Goal: Information Seeking & Learning: Learn about a topic

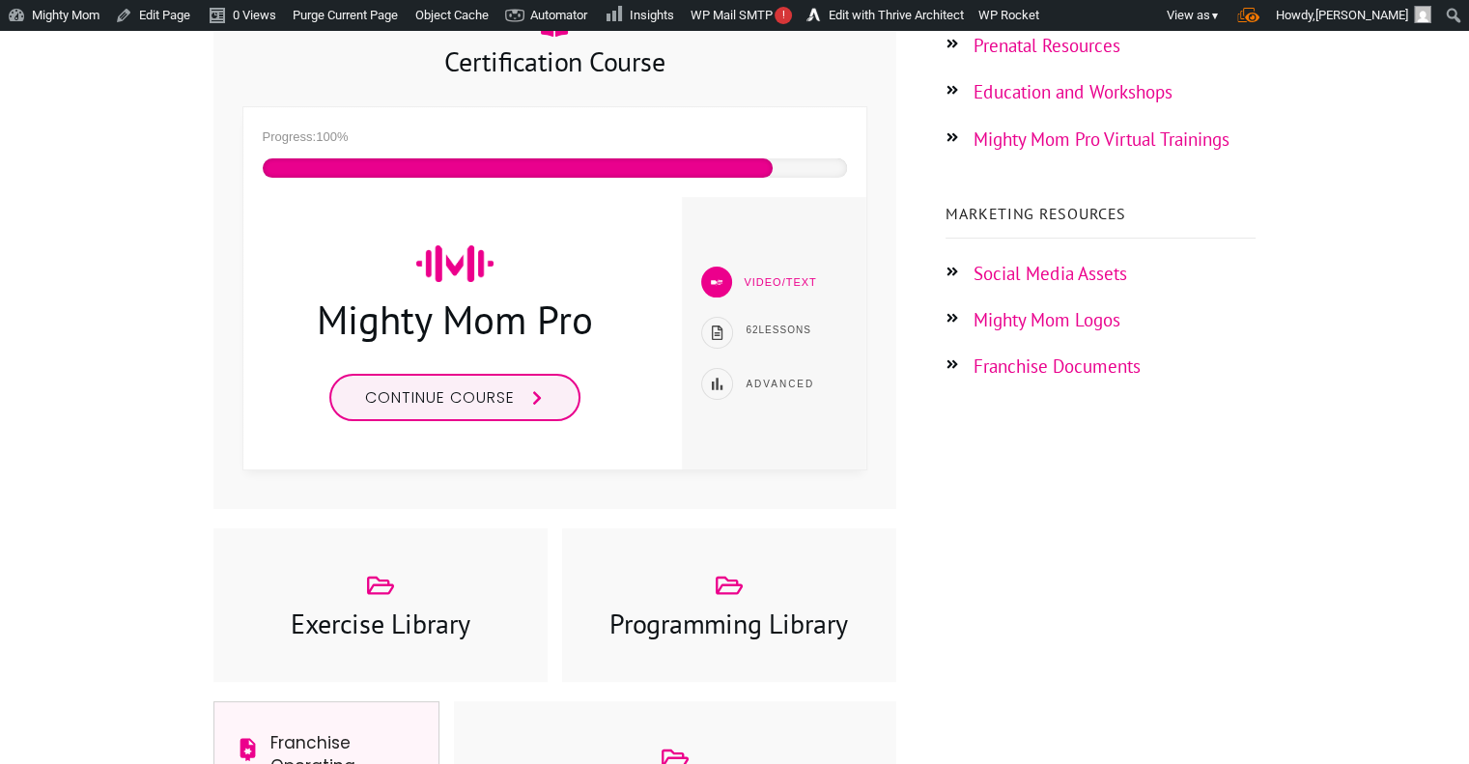
scroll to position [474, 0]
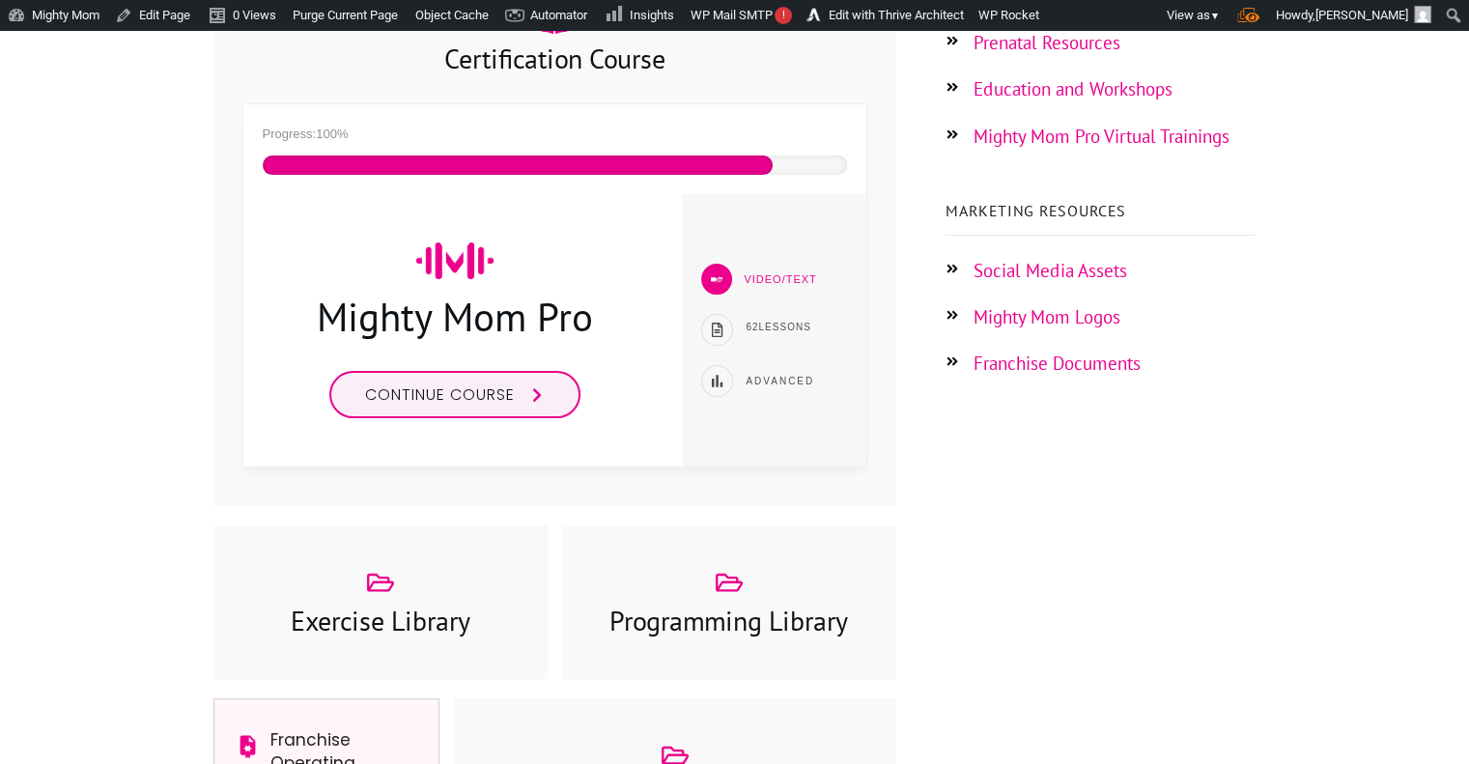
click at [514, 398] on span "Continue course" at bounding box center [440, 395] width 150 height 22
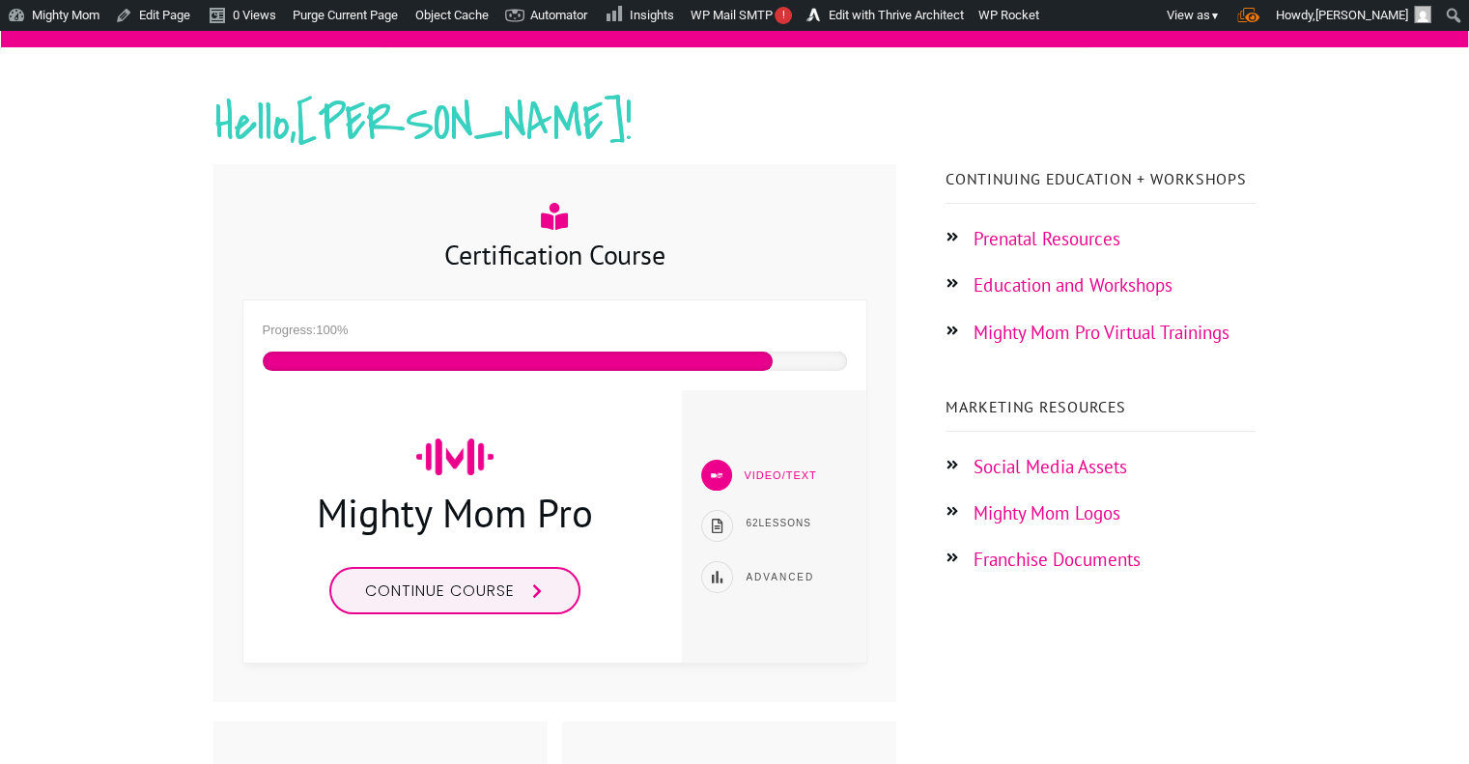
scroll to position [278, 0]
click at [510, 583] on span "Continue course" at bounding box center [440, 591] width 150 height 22
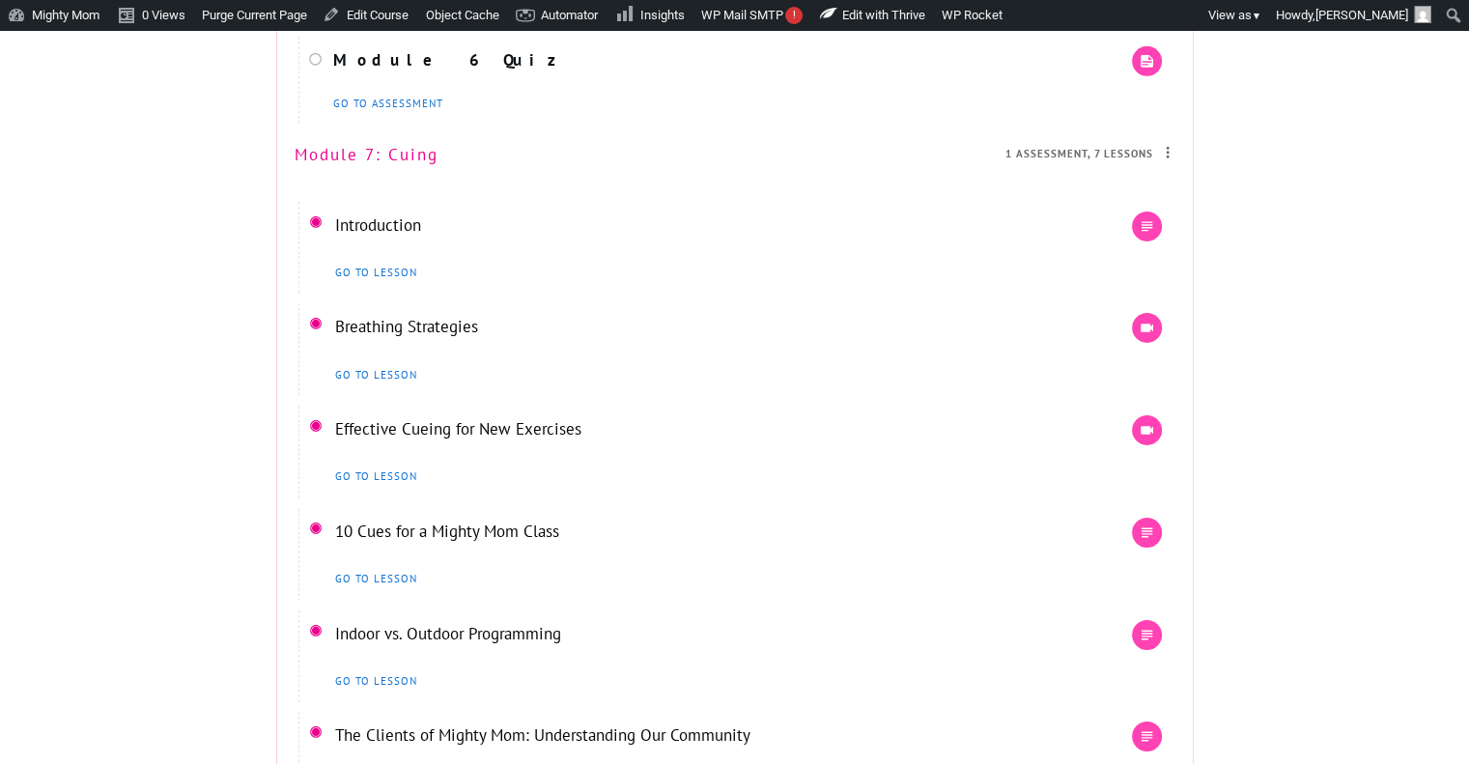
scroll to position [6259, 0]
click at [408, 335] on link "Breathing Strategies" at bounding box center [406, 324] width 143 height 21
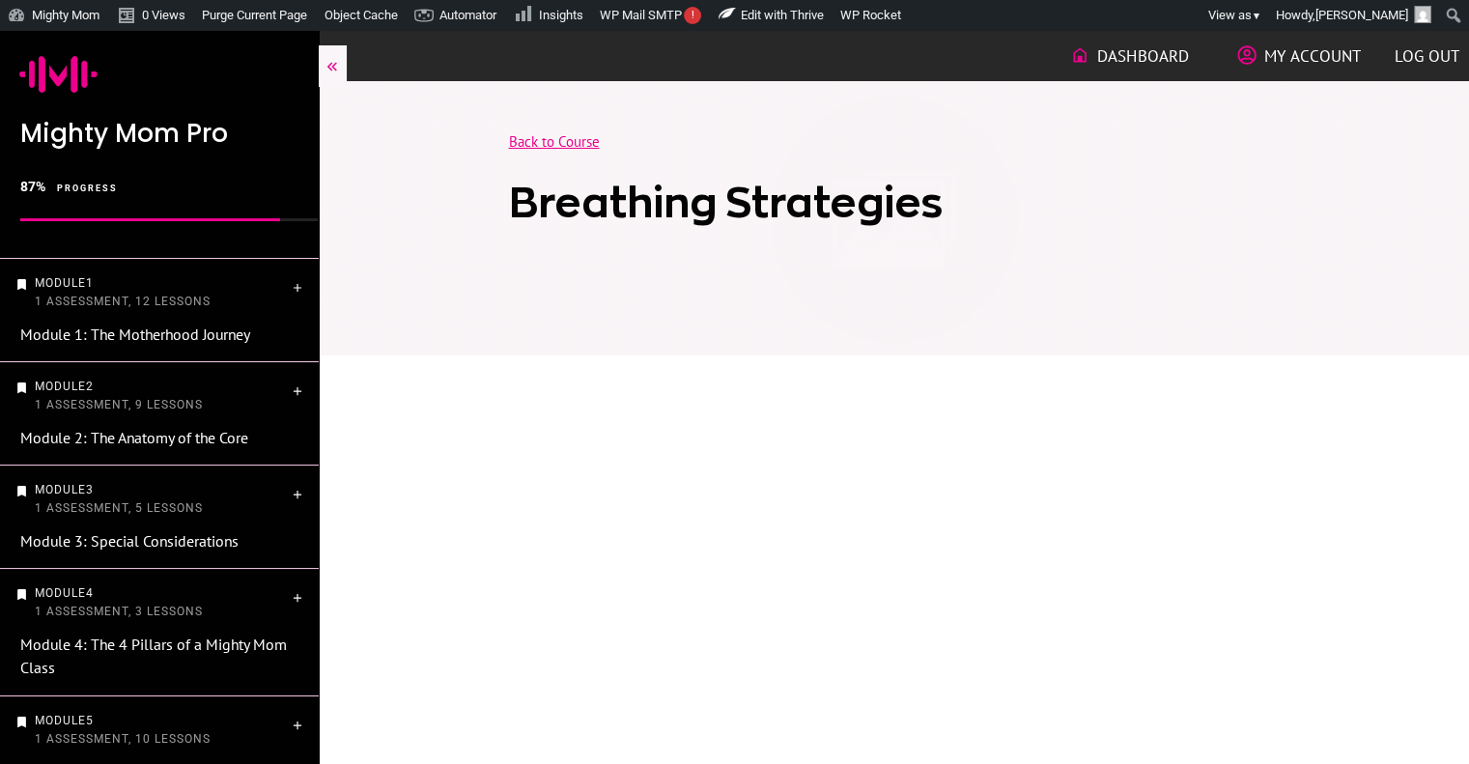
click at [569, 138] on link "Back to Course" at bounding box center [554, 141] width 91 height 18
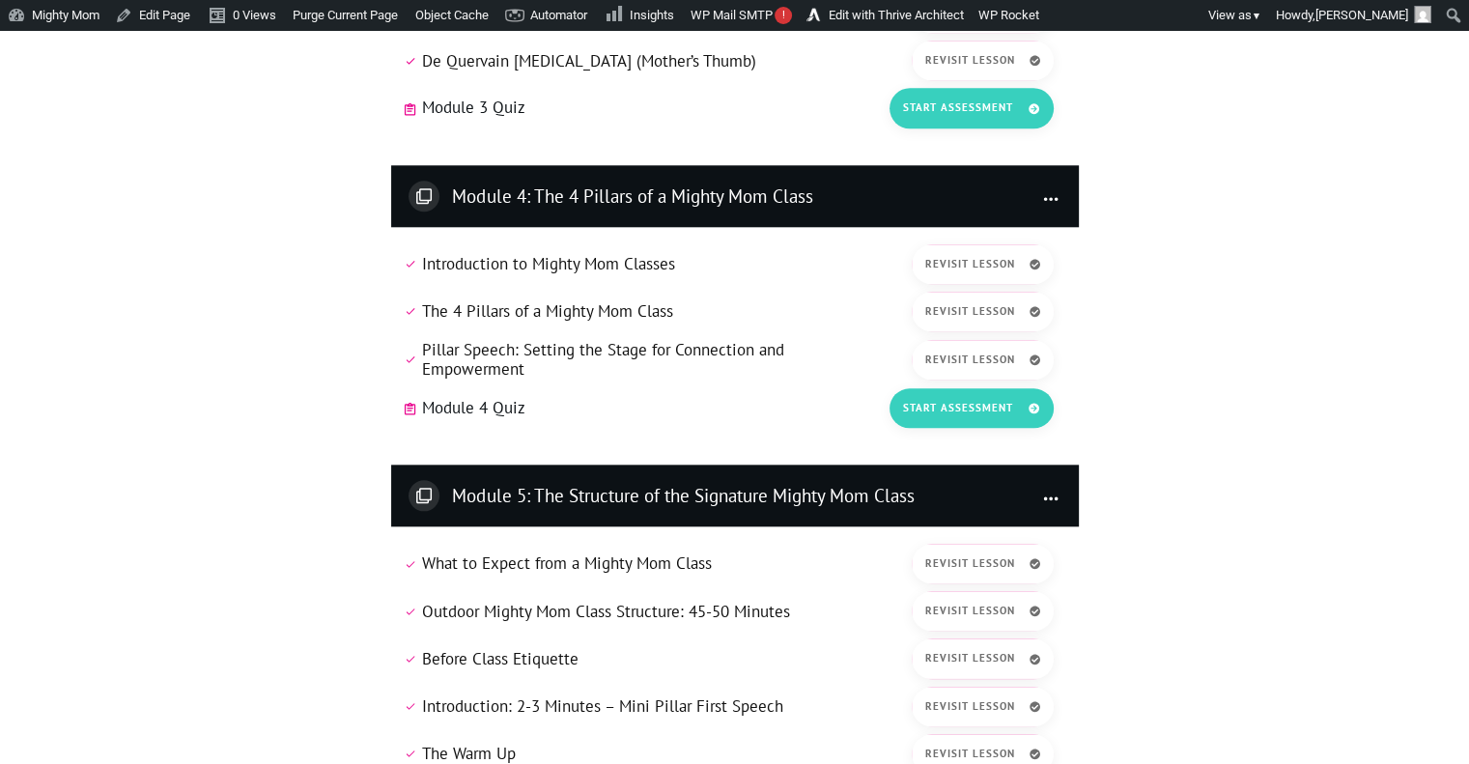
scroll to position [1933, 0]
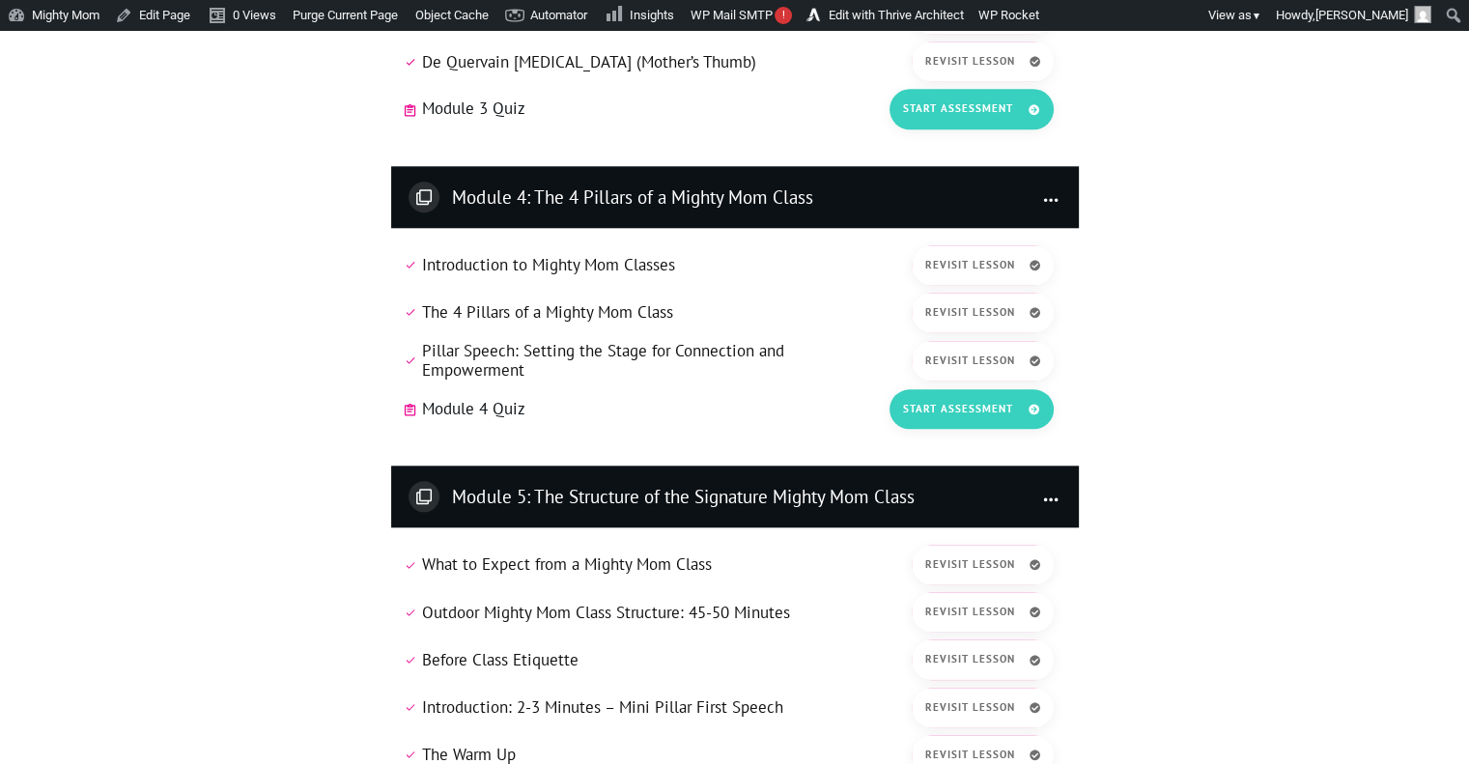
click at [556, 266] on link "Introduction to Mighty Mom Classes" at bounding box center [548, 264] width 253 height 21
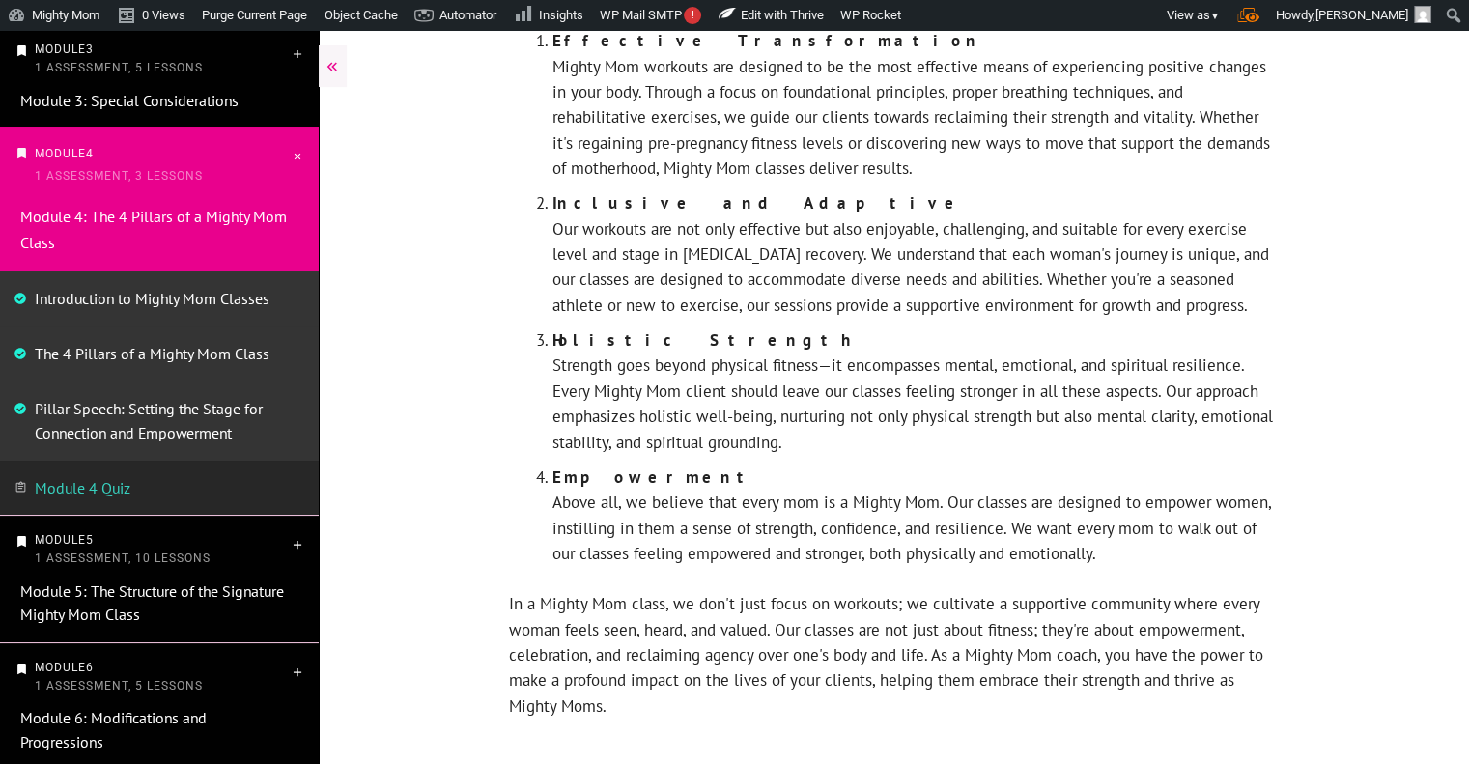
scroll to position [989, 0]
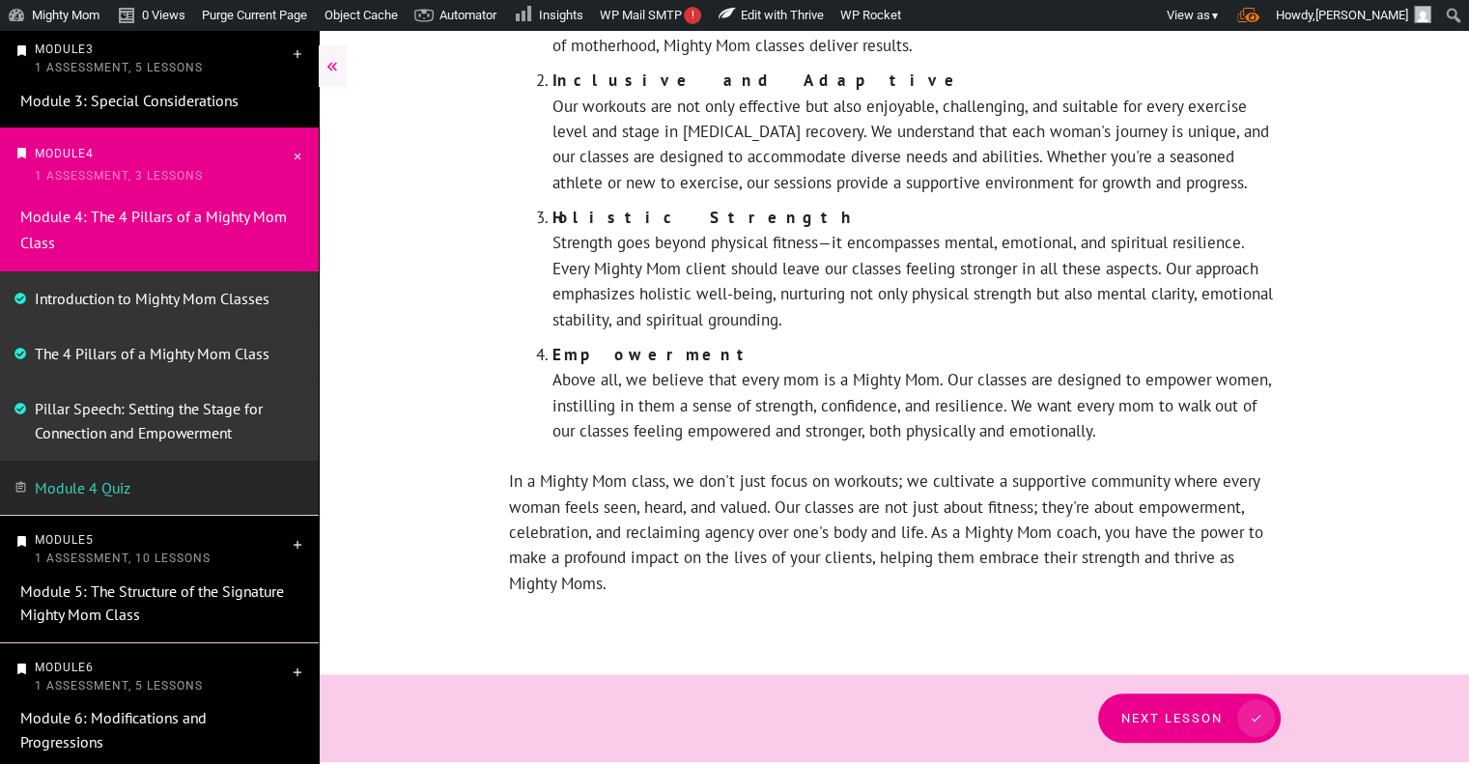
click at [1180, 718] on span "Next Lesson" at bounding box center [1172, 718] width 101 height 14
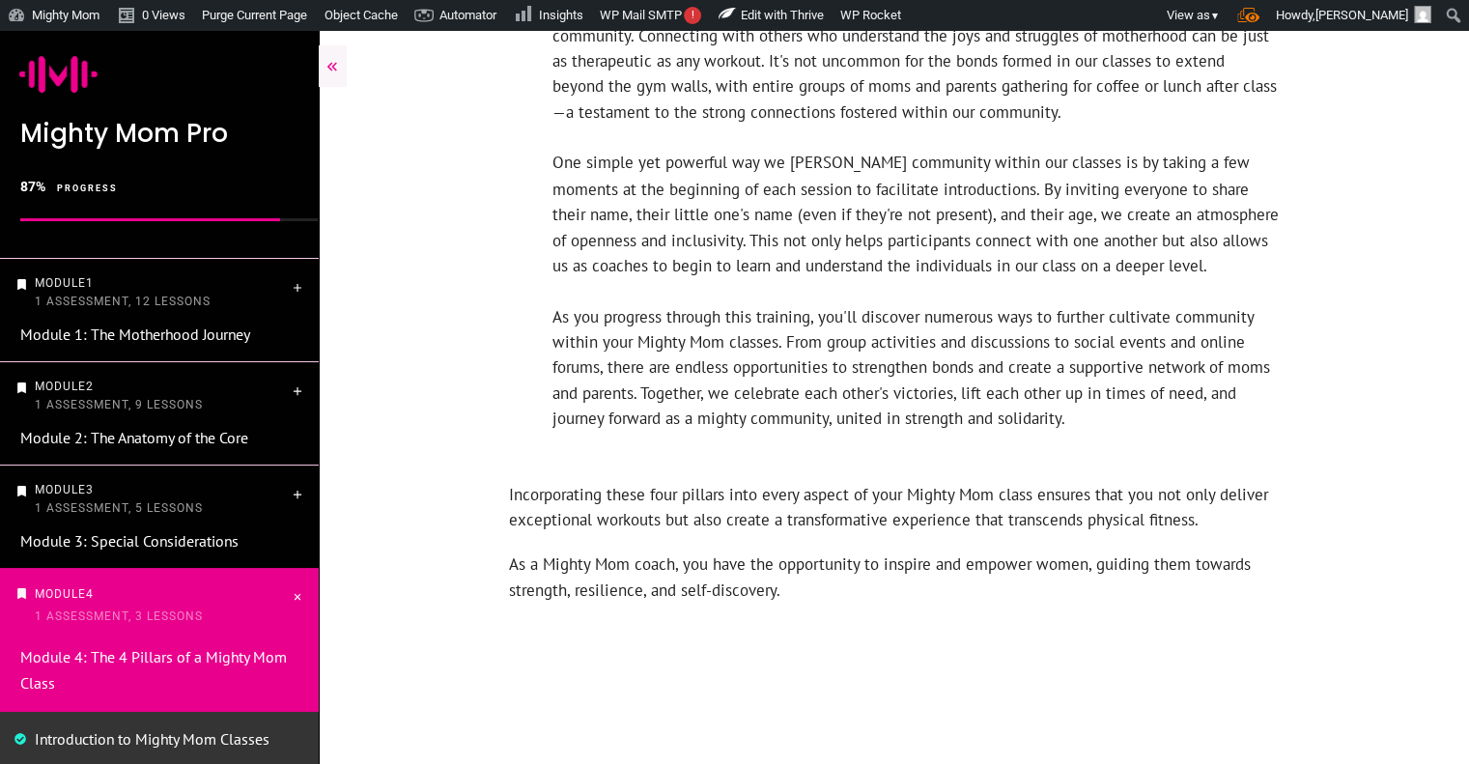
scroll to position [3520, 0]
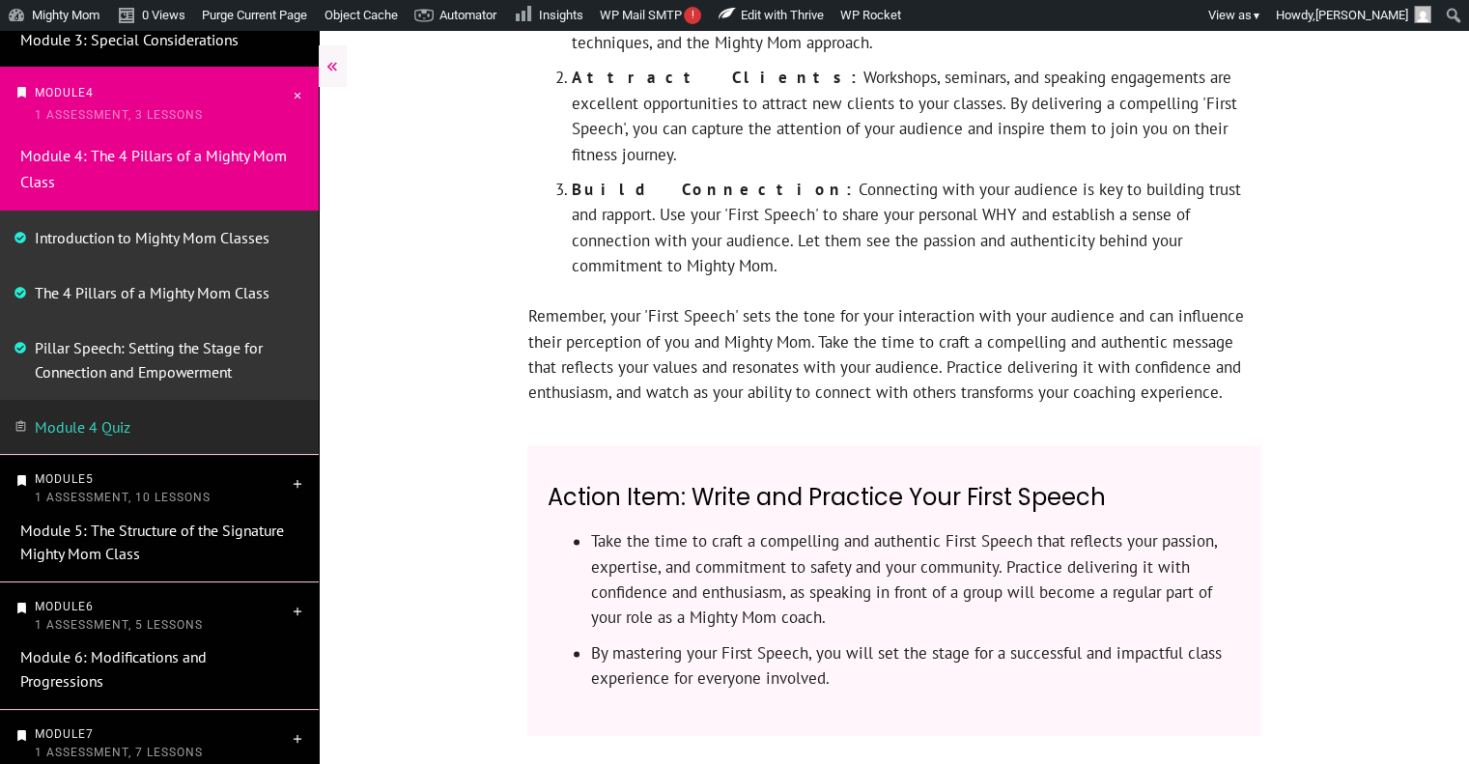
scroll to position [2286, 0]
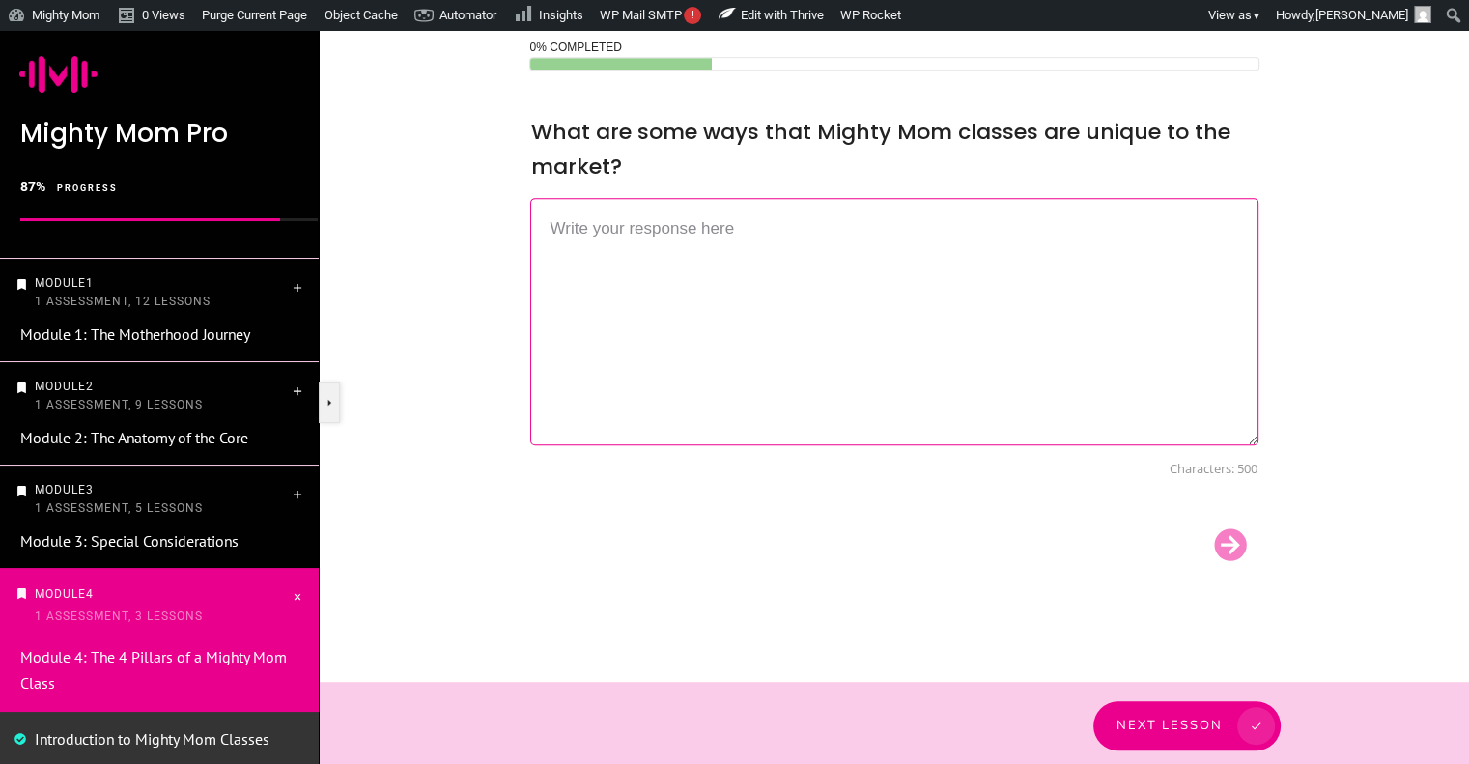
scroll to position [962, 0]
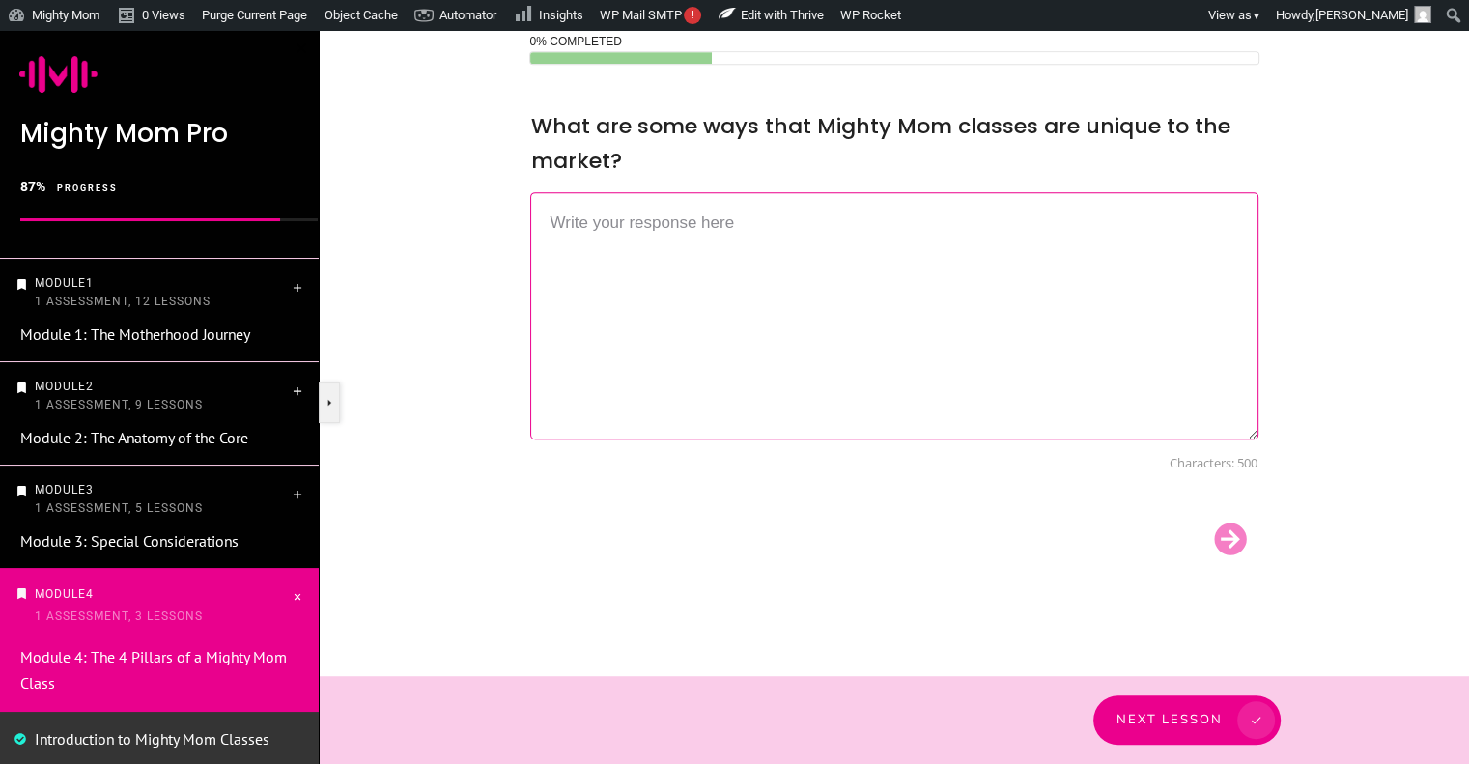
click at [1179, 735] on div "Next Lesson" at bounding box center [894, 720] width 773 height 49
click at [1183, 717] on div "Next Lesson" at bounding box center [894, 720] width 773 height 49
click at [1190, 730] on div "Next Lesson" at bounding box center [894, 720] width 773 height 49
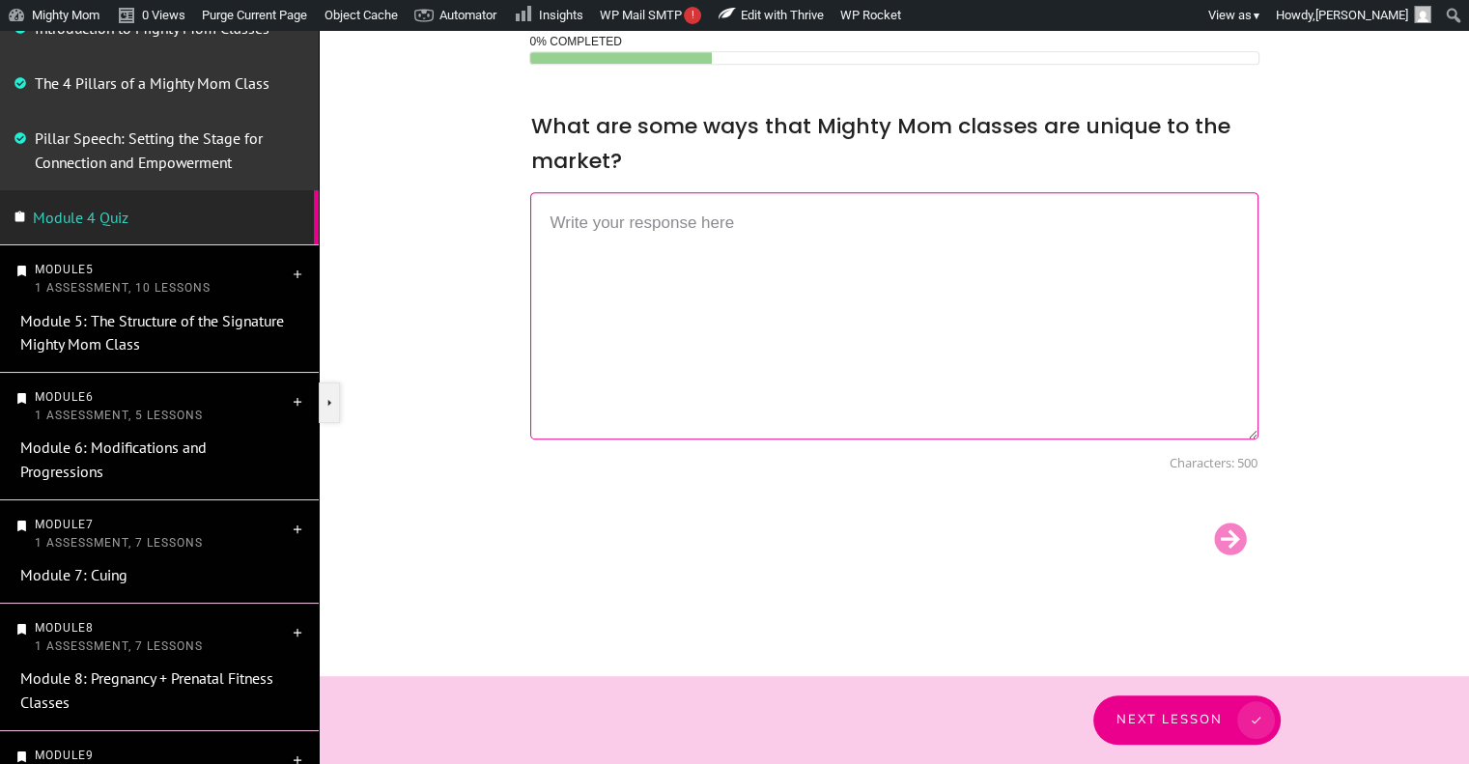
scroll to position [728, 0]
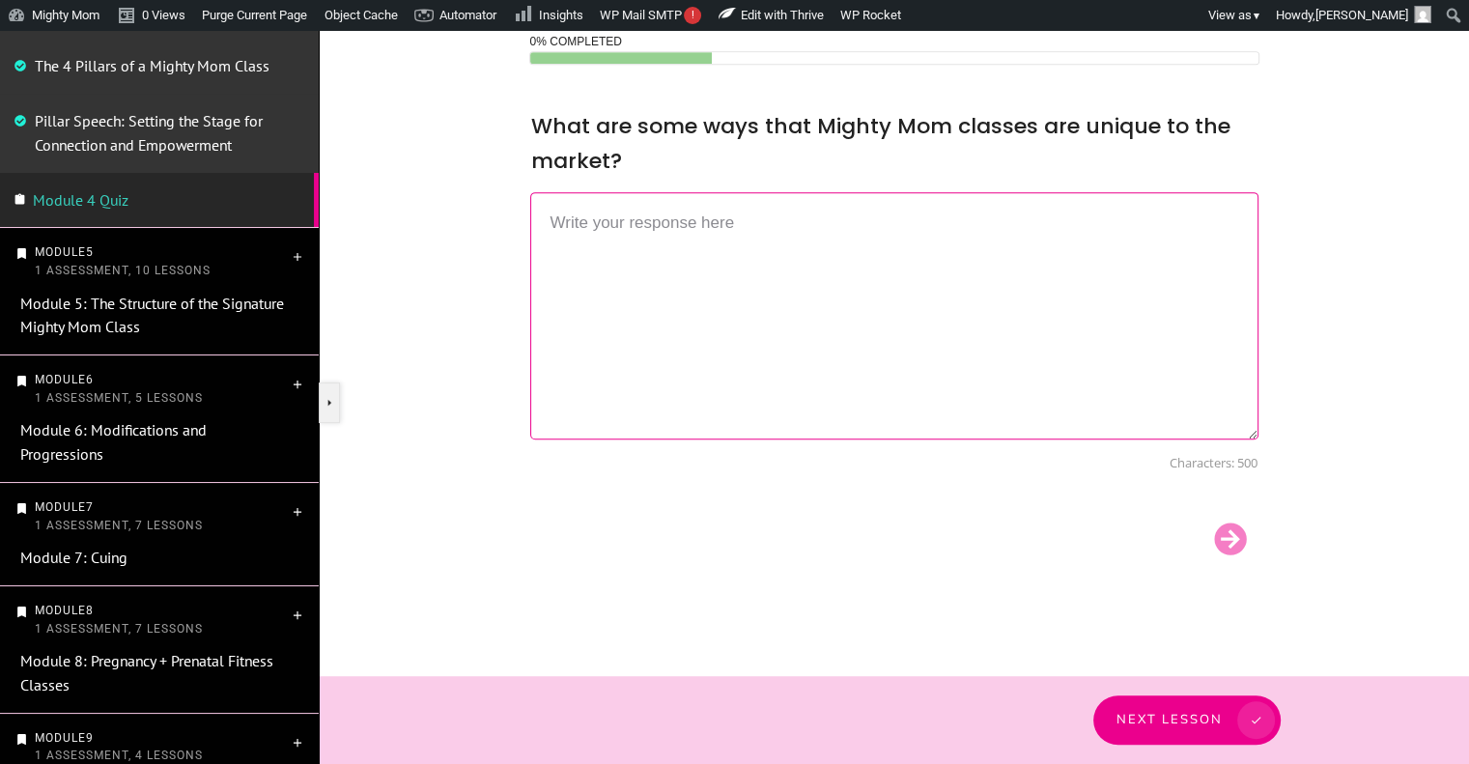
click at [159, 323] on link "Module 5: The Structure of the Signature Mighty Mom Class" at bounding box center [152, 315] width 264 height 43
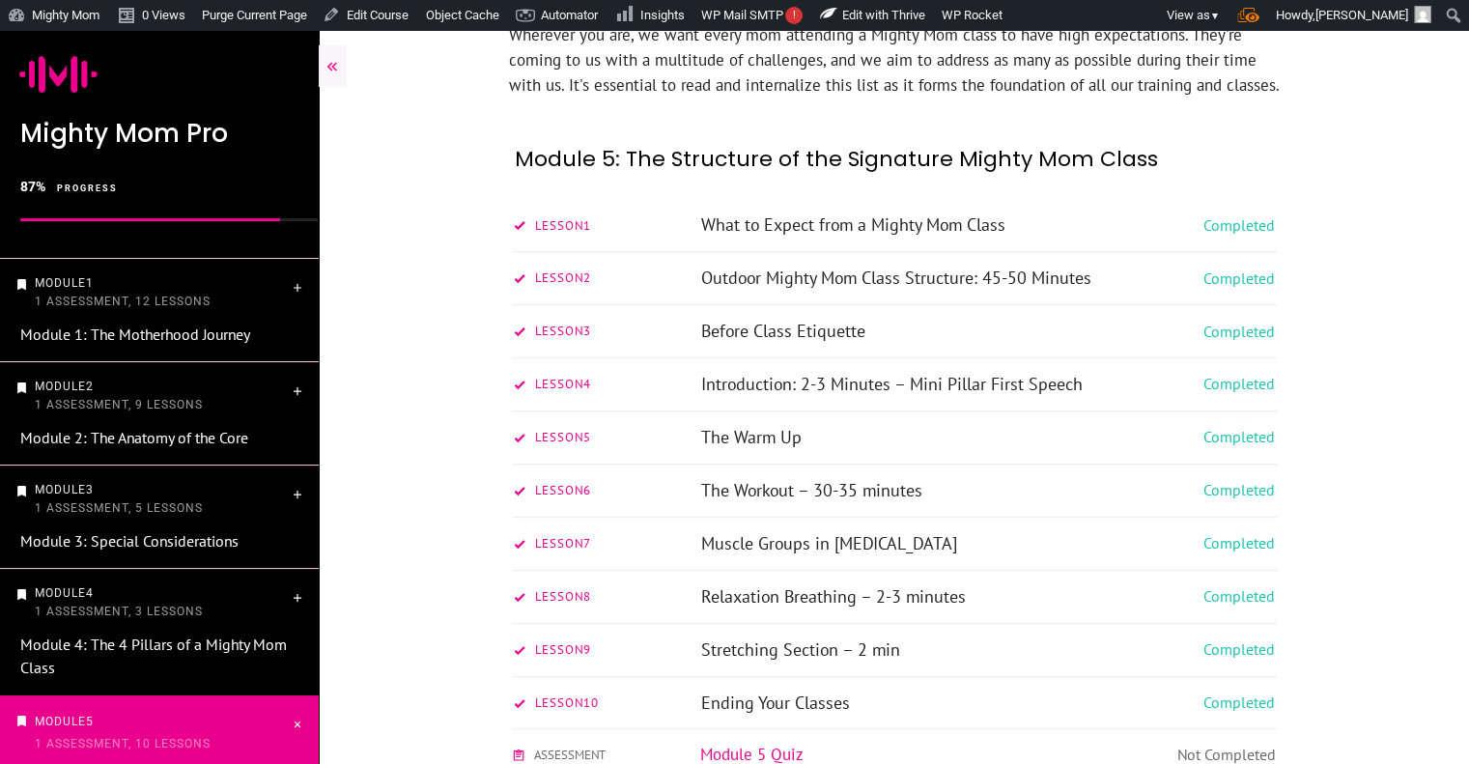
scroll to position [1876, 0]
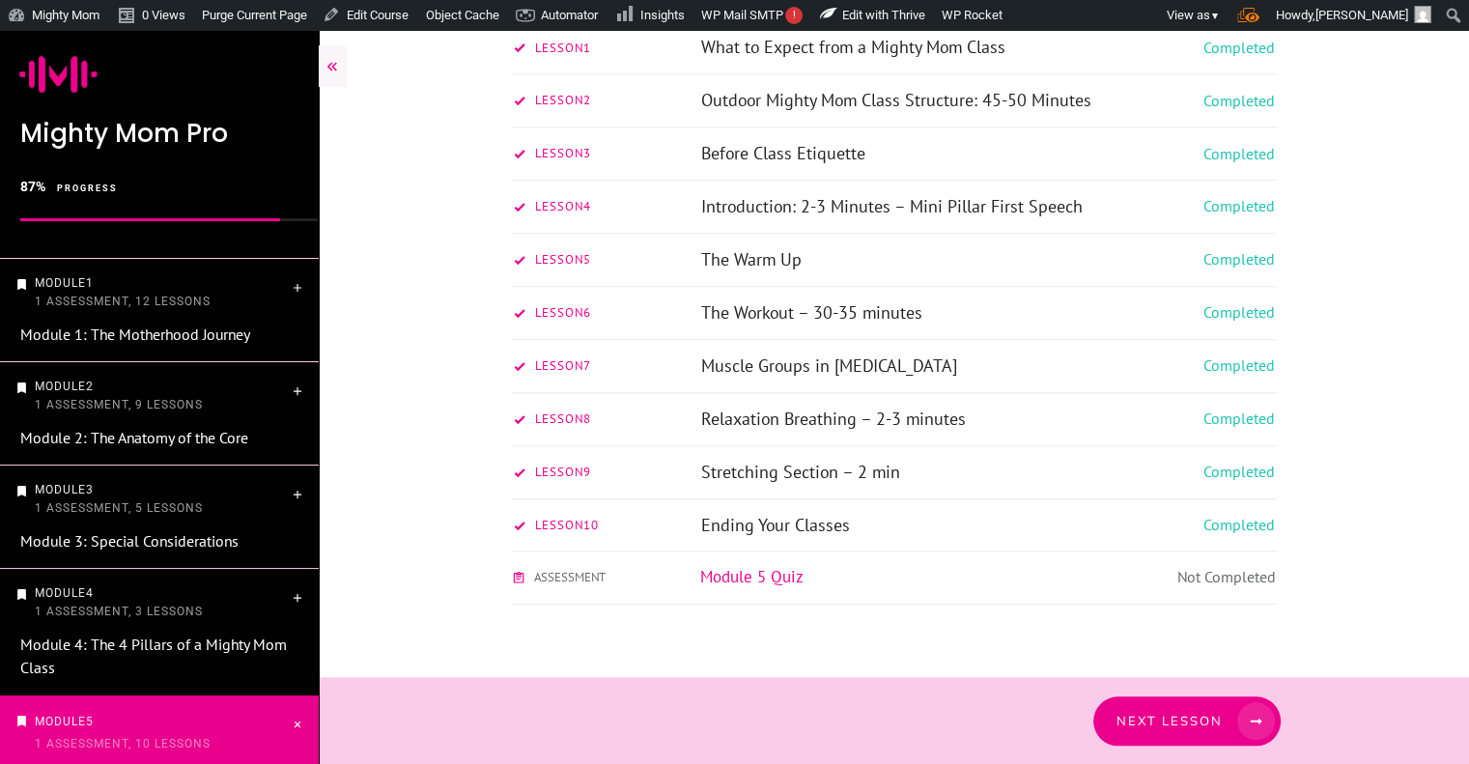
click at [1186, 717] on span "Next Lesson" at bounding box center [1170, 720] width 106 height 15
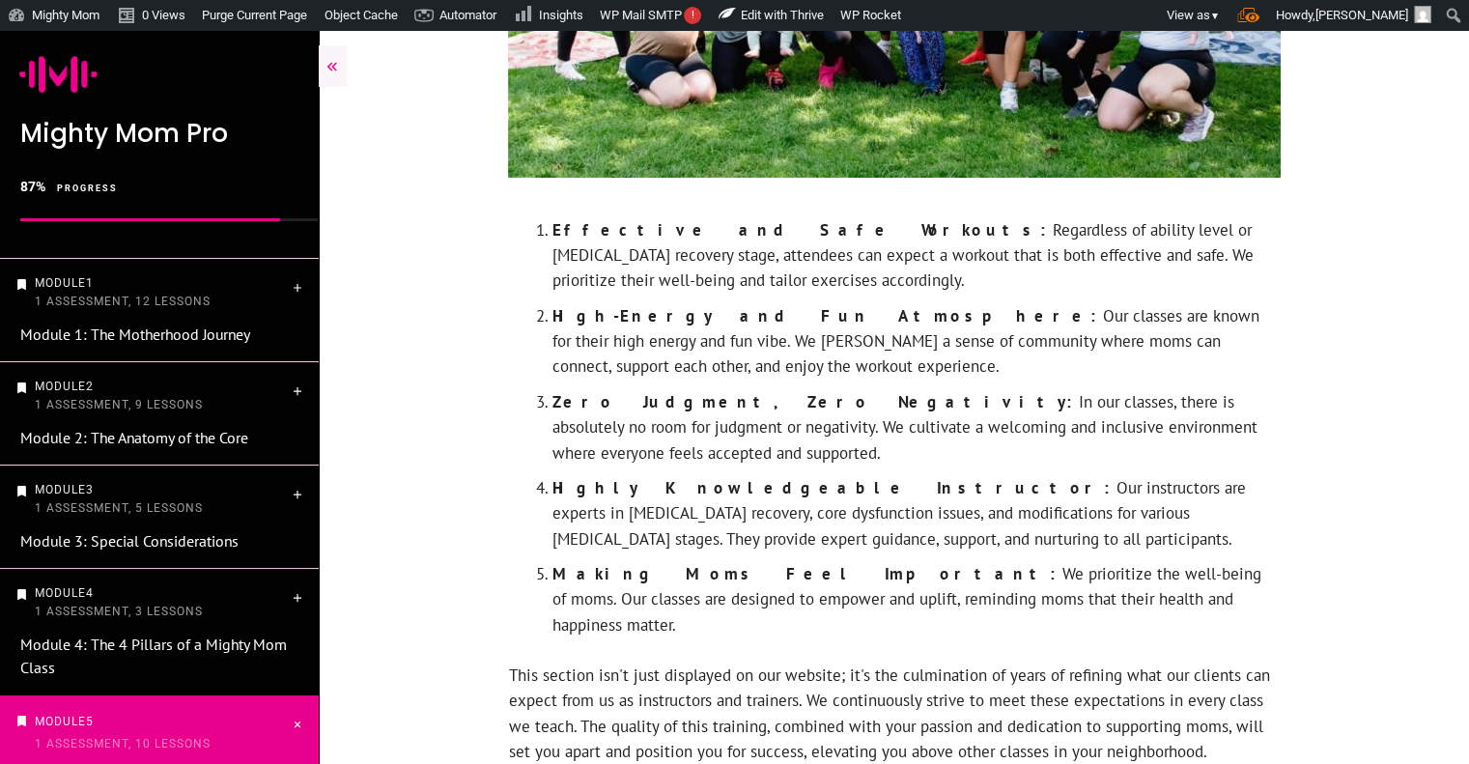
scroll to position [723, 0]
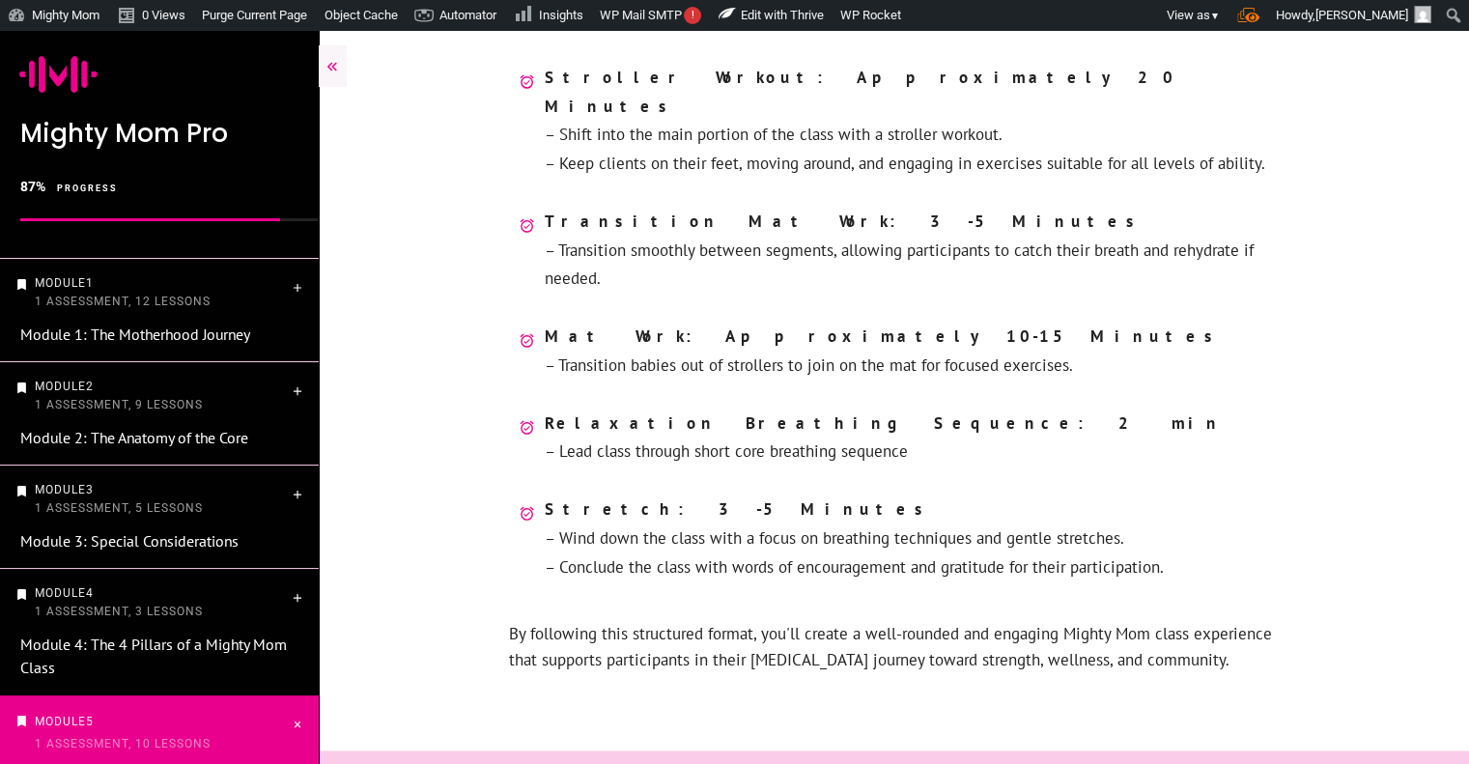
scroll to position [1136, 0]
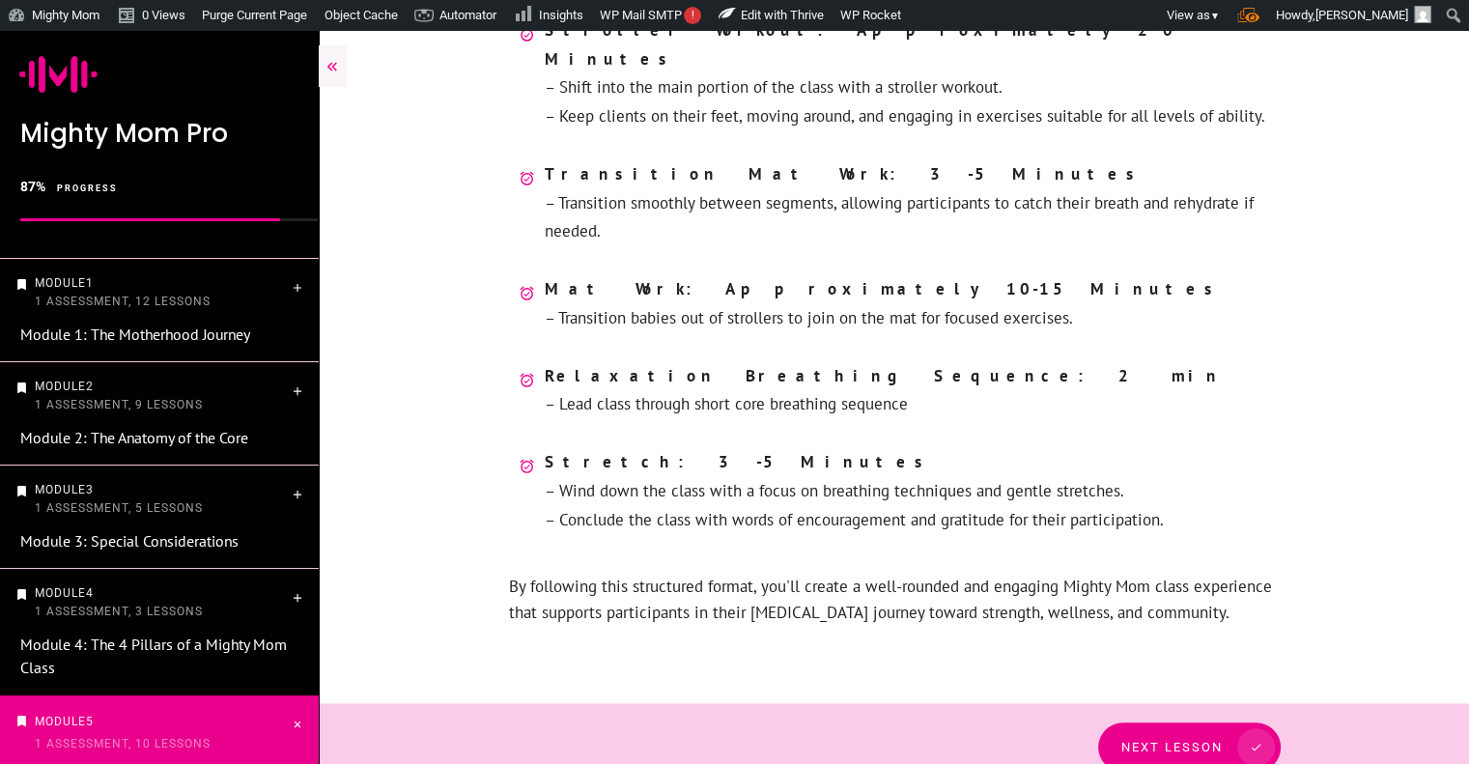
click at [1209, 740] on span "Next Lesson" at bounding box center [1172, 747] width 101 height 14
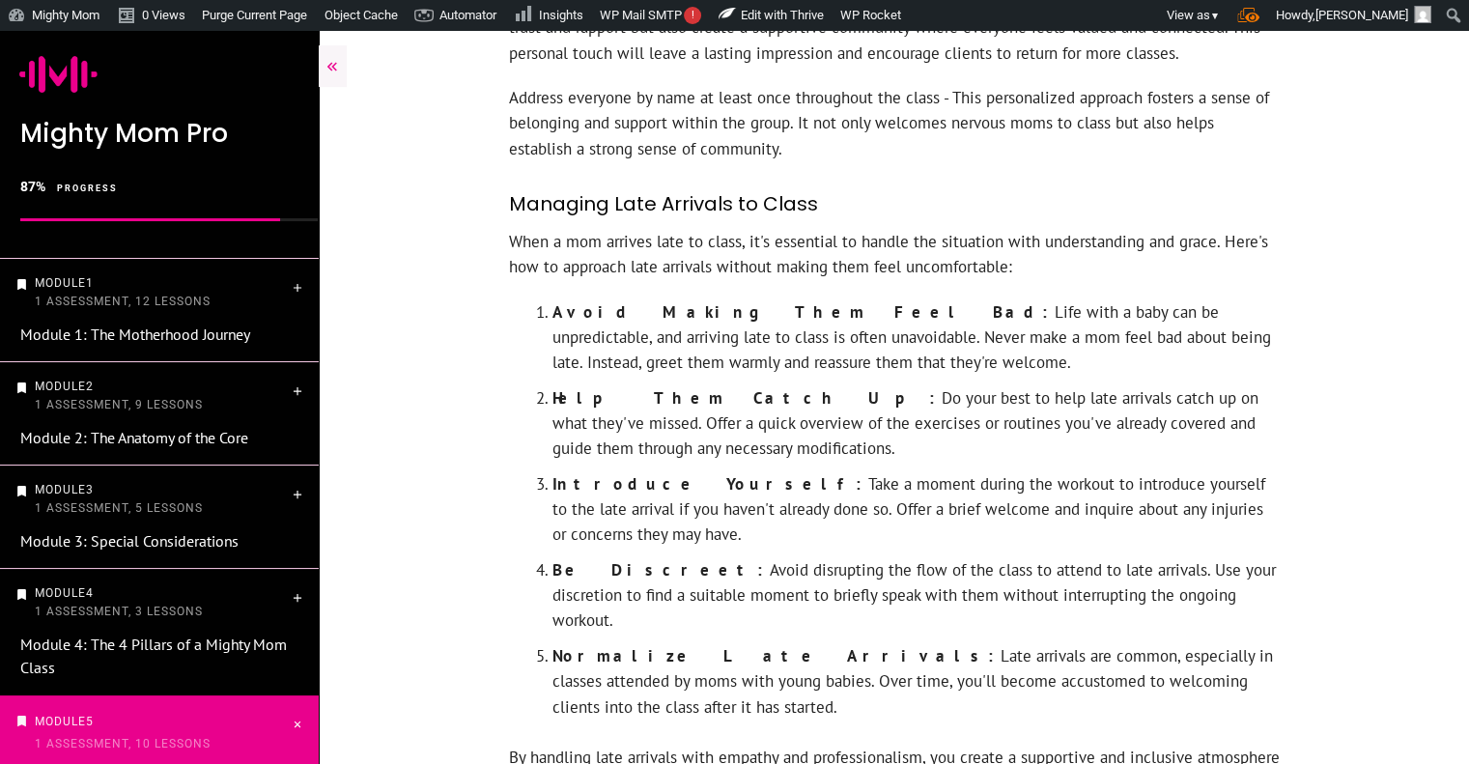
scroll to position [2484, 0]
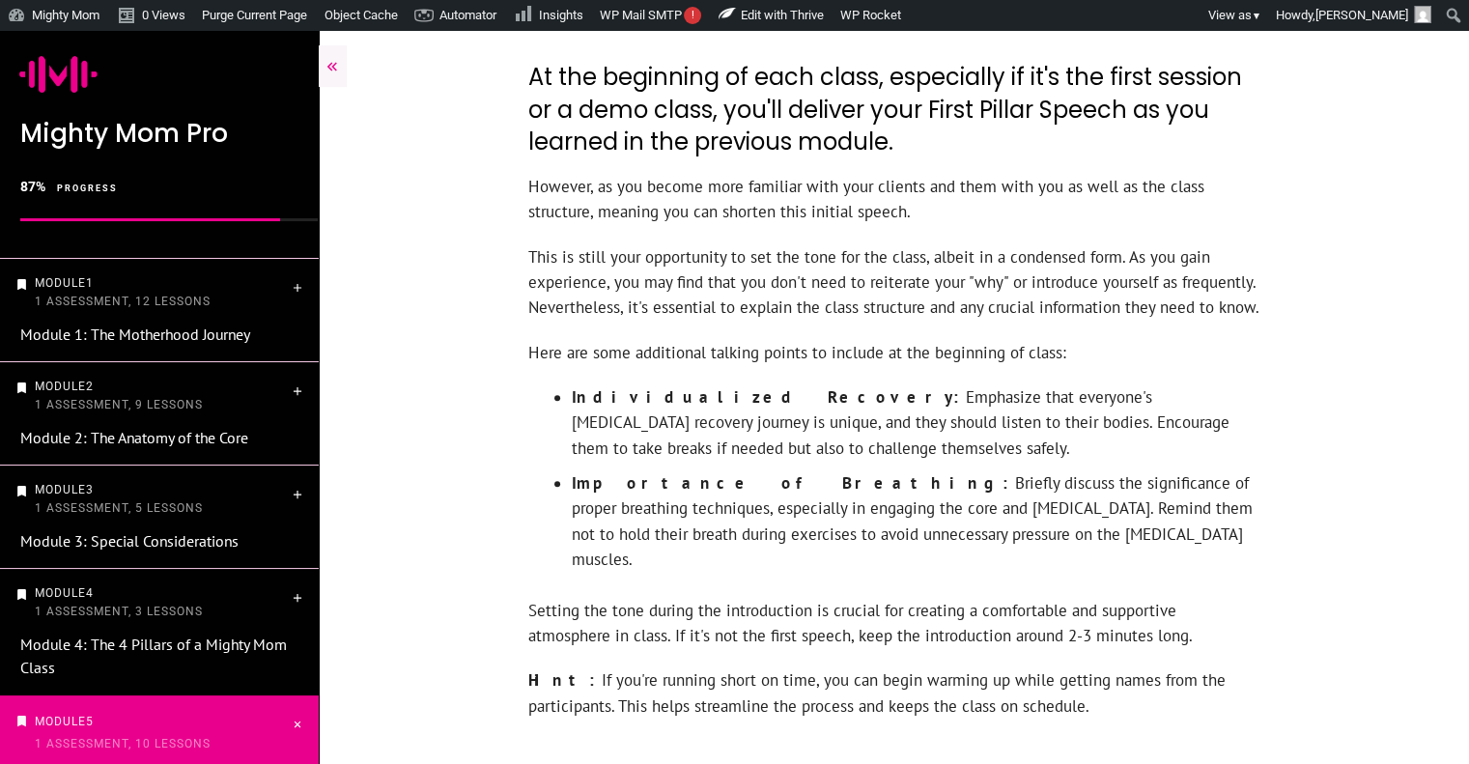
scroll to position [866, 0]
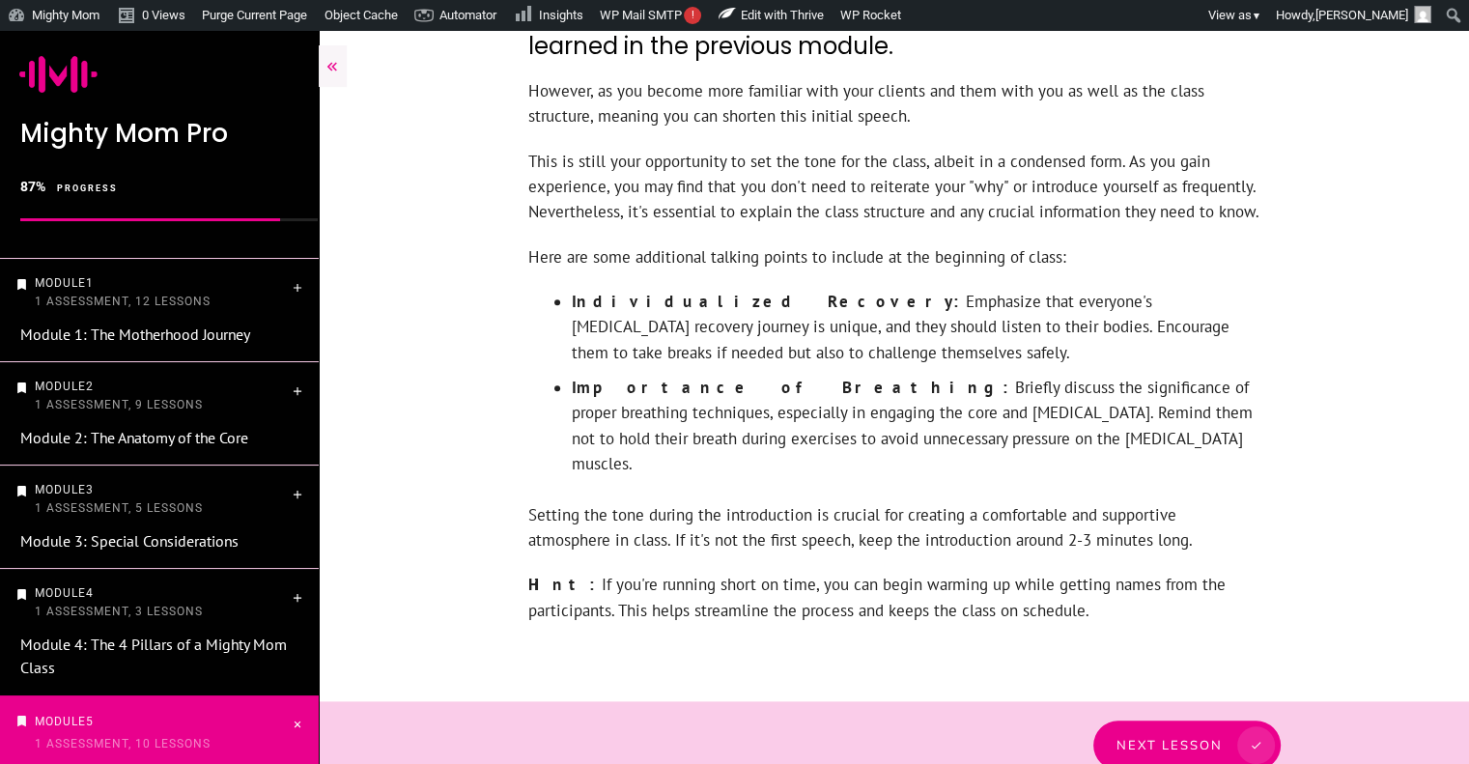
click at [1181, 737] on span "Next Lesson" at bounding box center [1170, 744] width 106 height 15
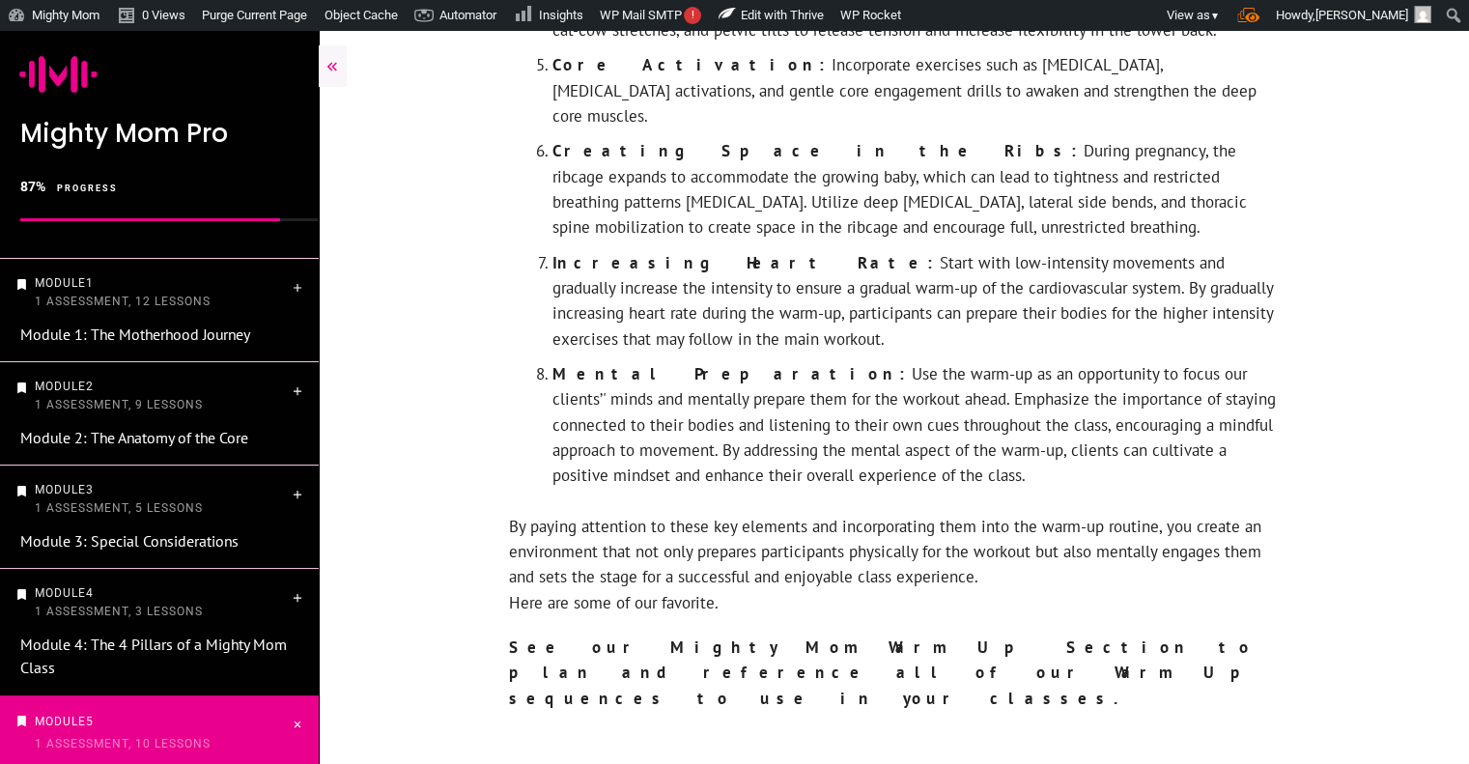
scroll to position [1874, 0]
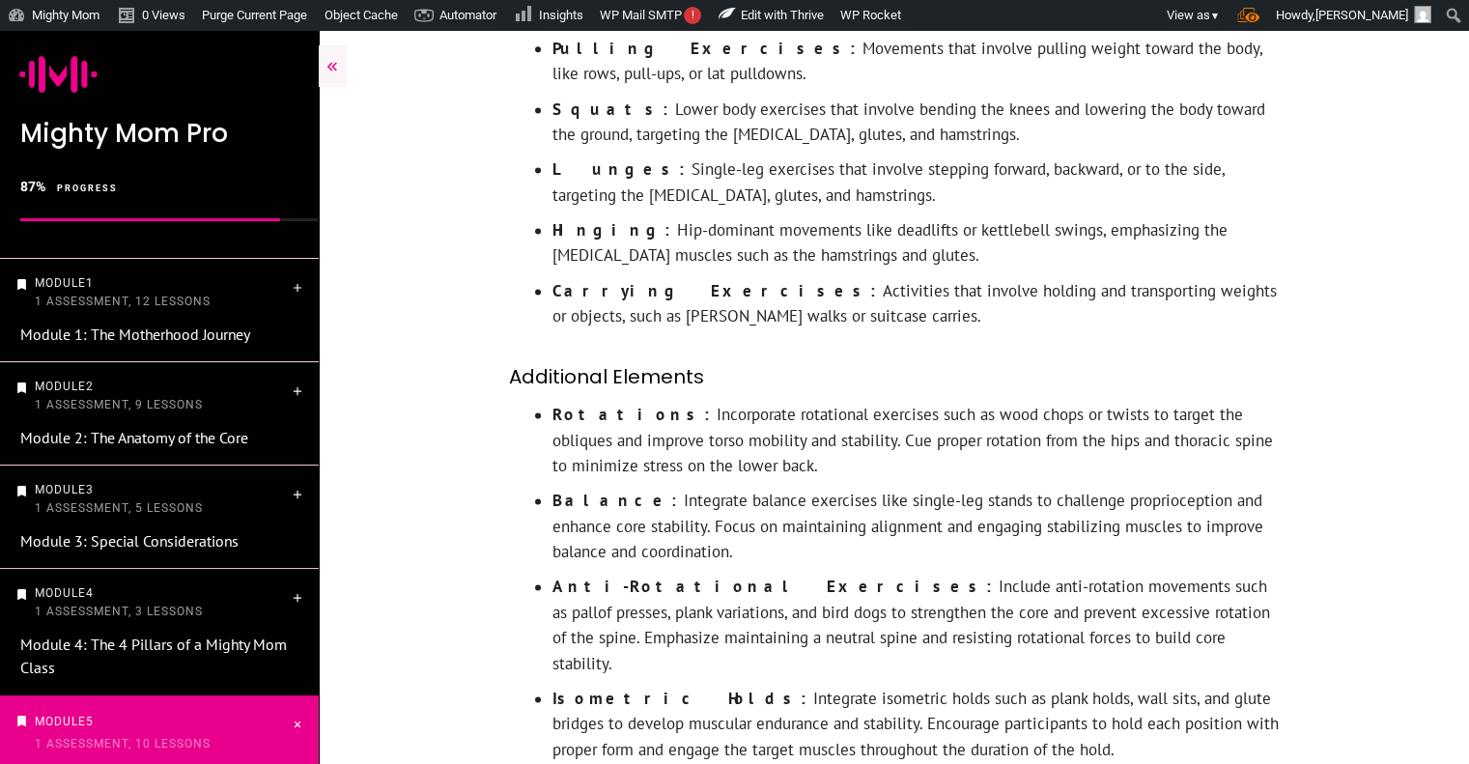
scroll to position [2771, 0]
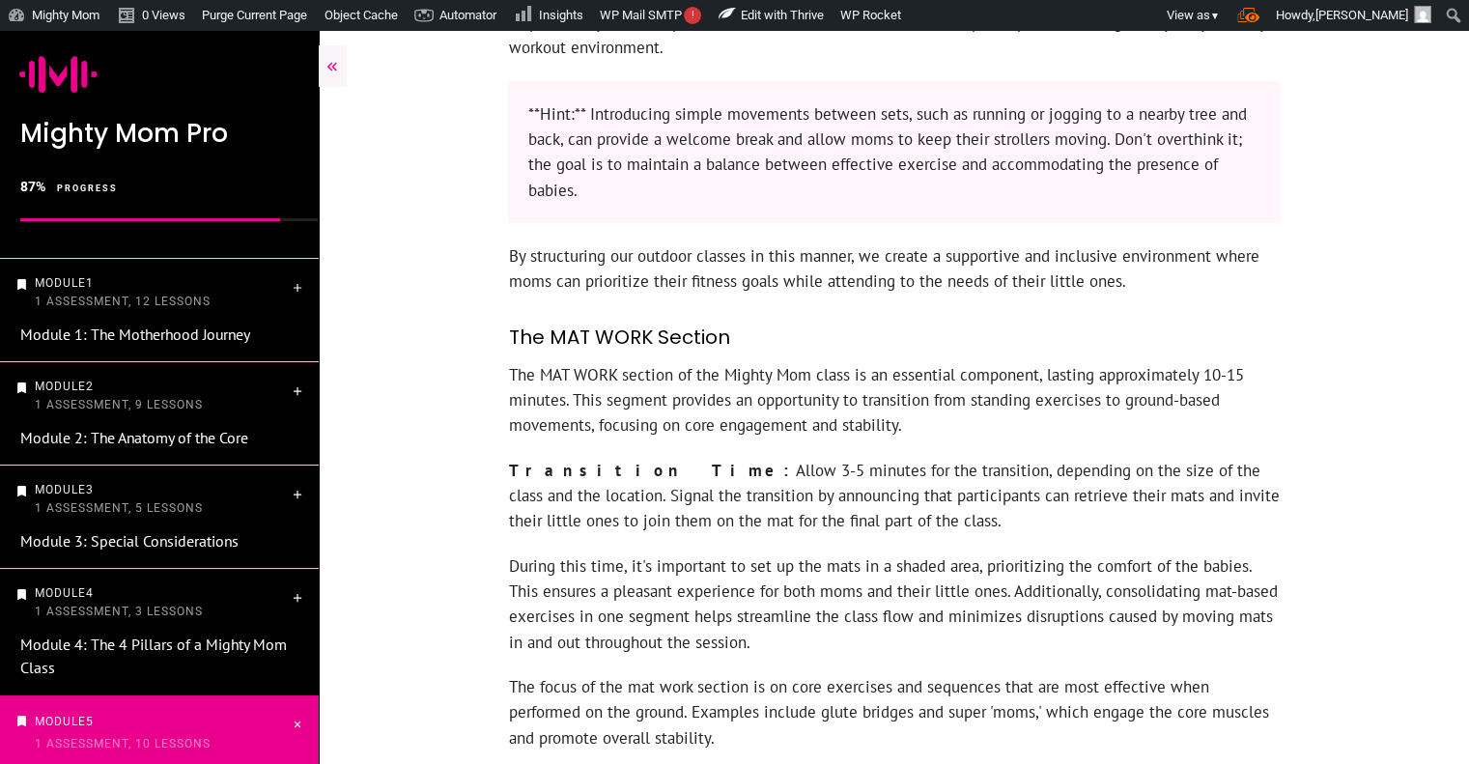
scroll to position [6824, 0]
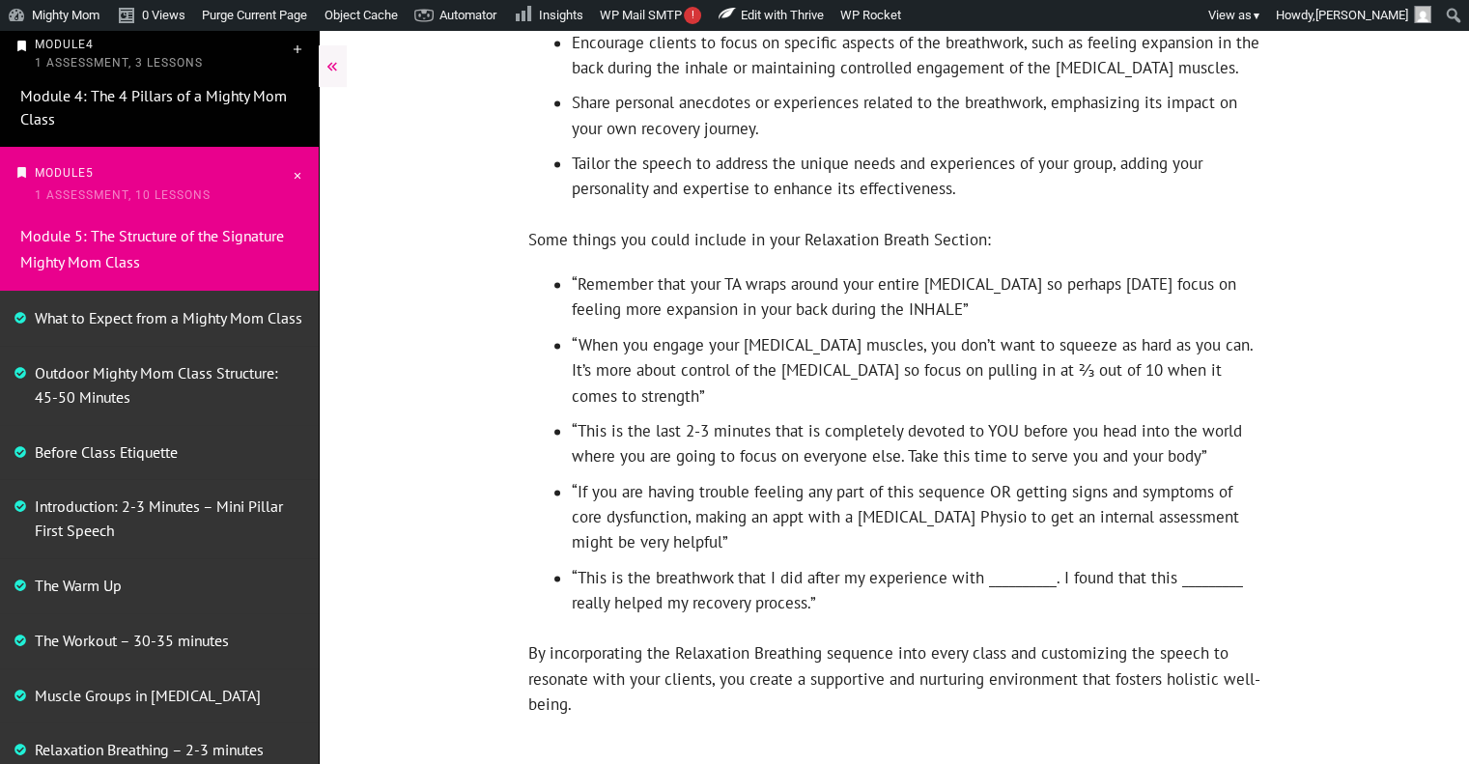
scroll to position [2989, 0]
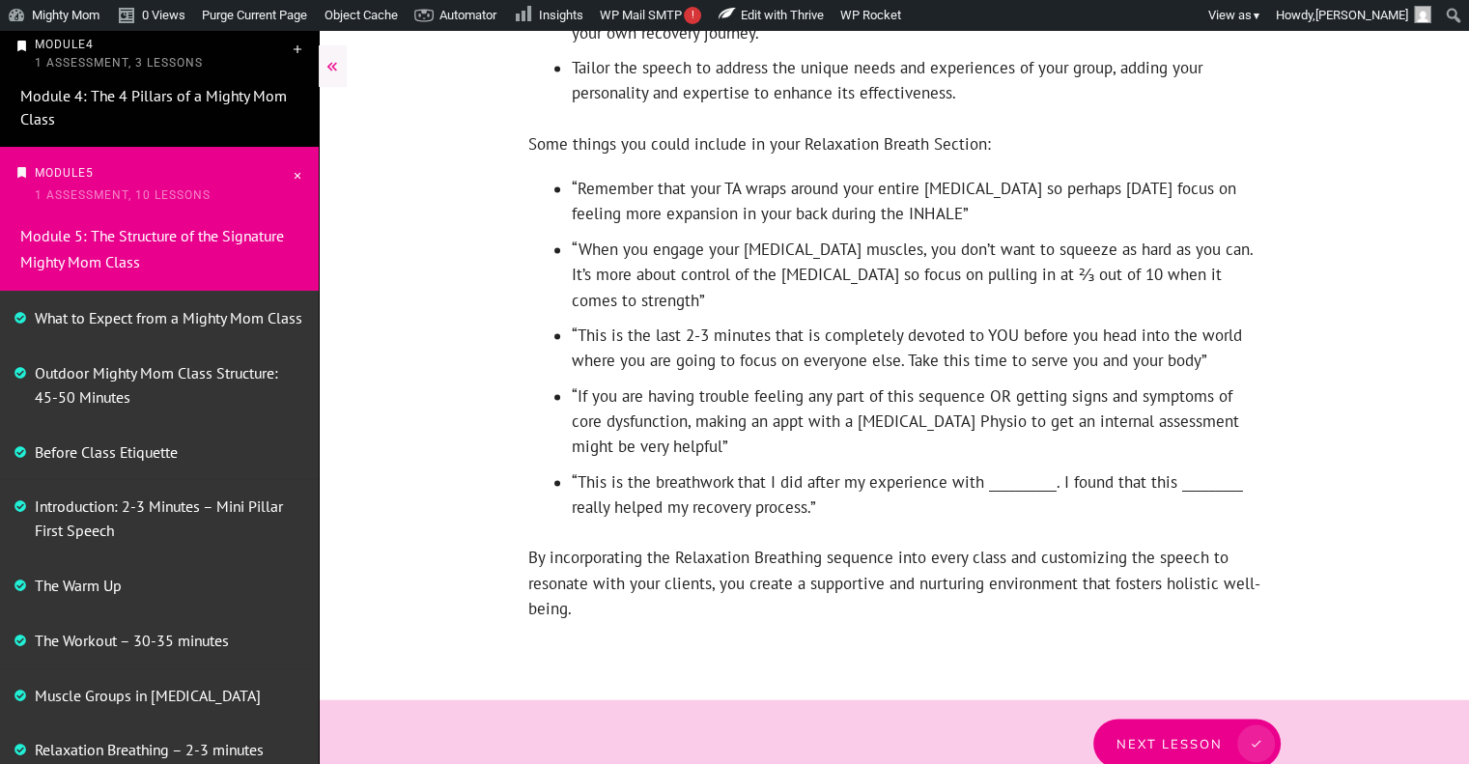
click at [1158, 719] on link "Next Lesson" at bounding box center [1187, 743] width 187 height 49
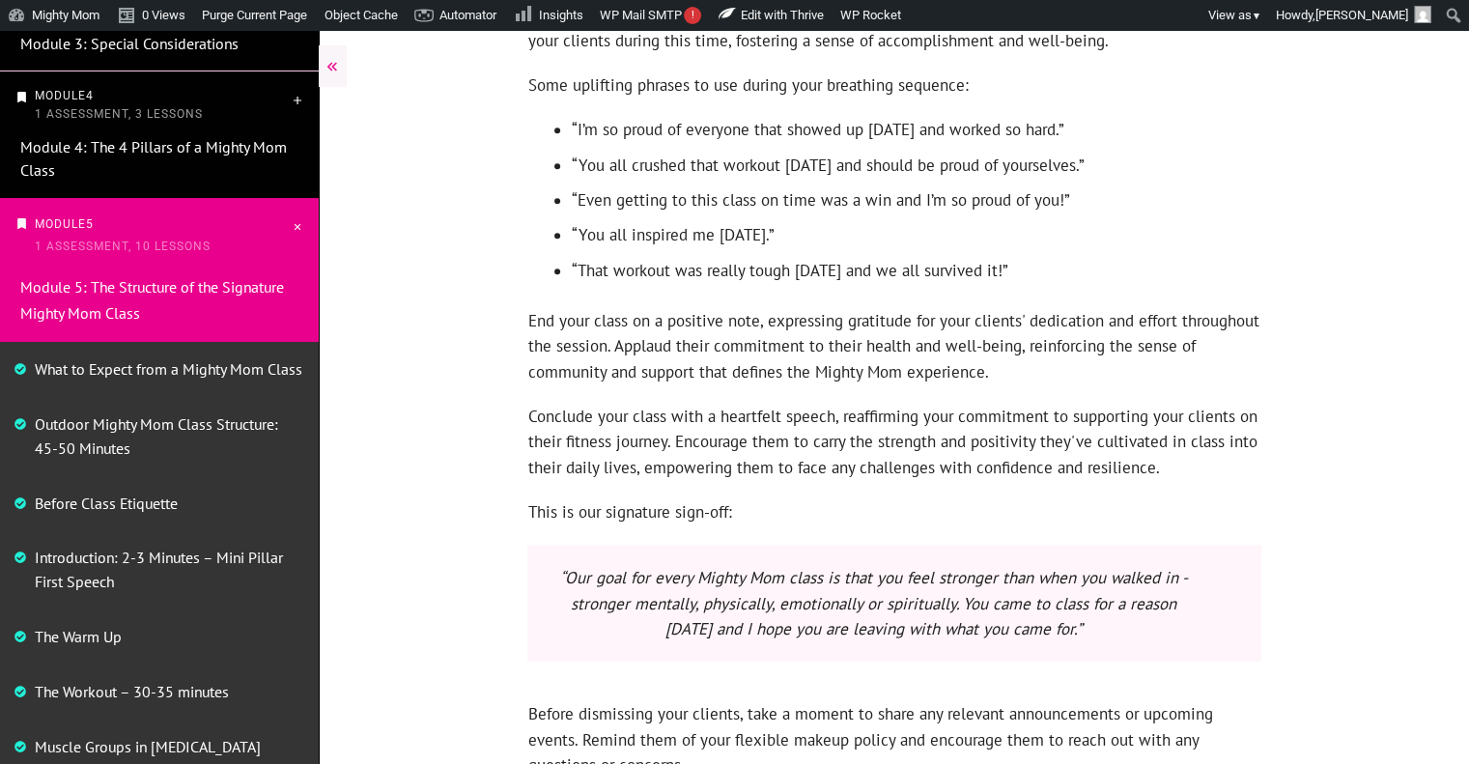
scroll to position [2260, 0]
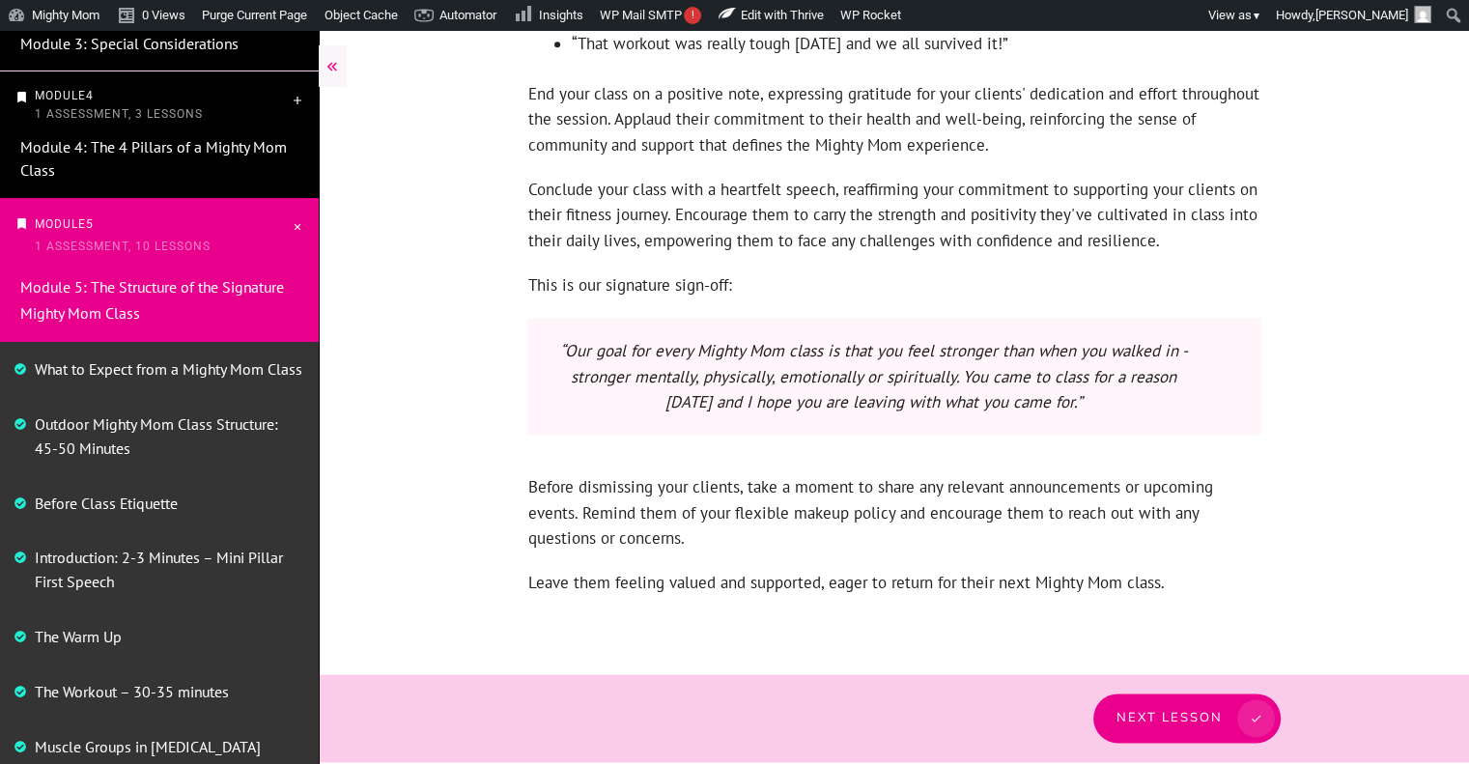
click at [1183, 715] on span "Next Lesson" at bounding box center [1170, 716] width 106 height 15
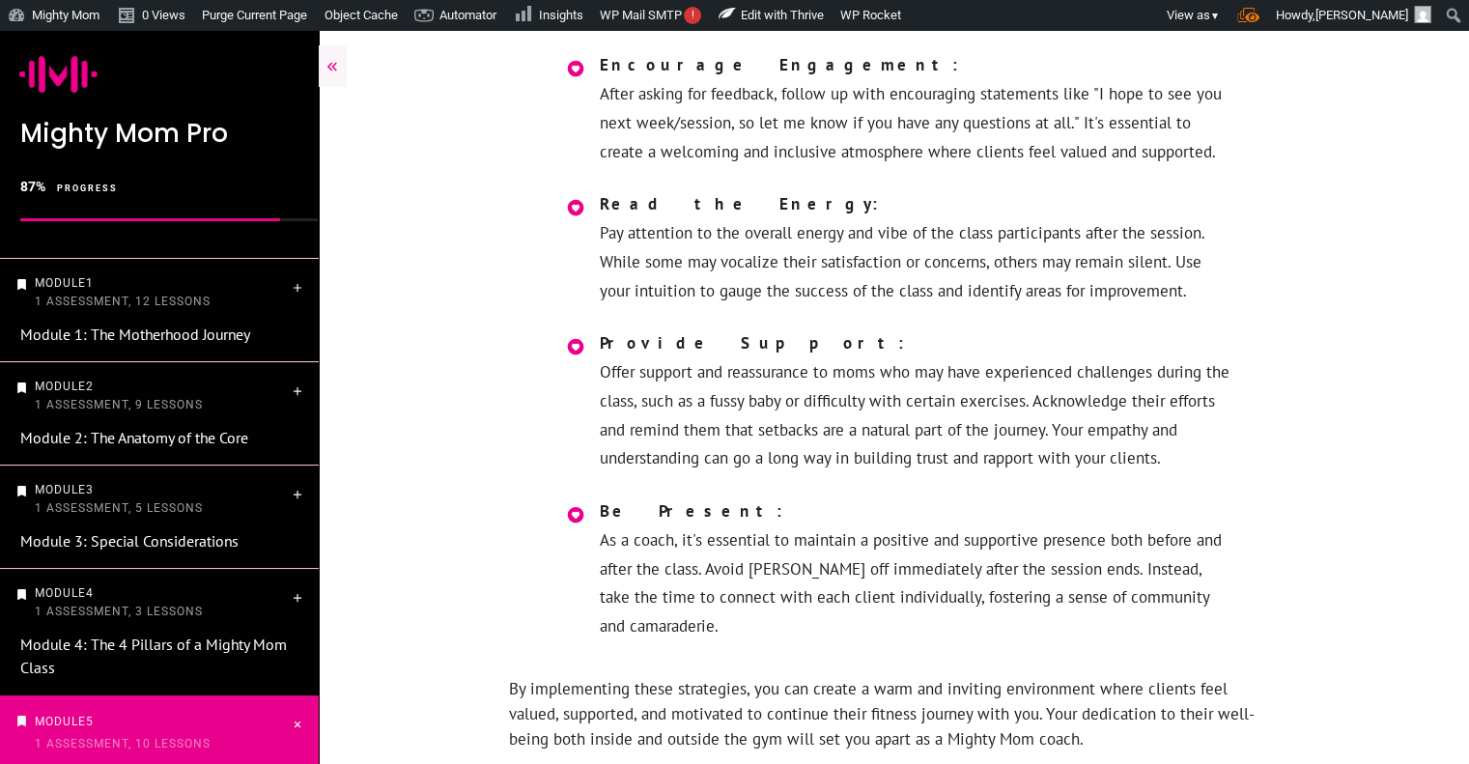
scroll to position [1271, 0]
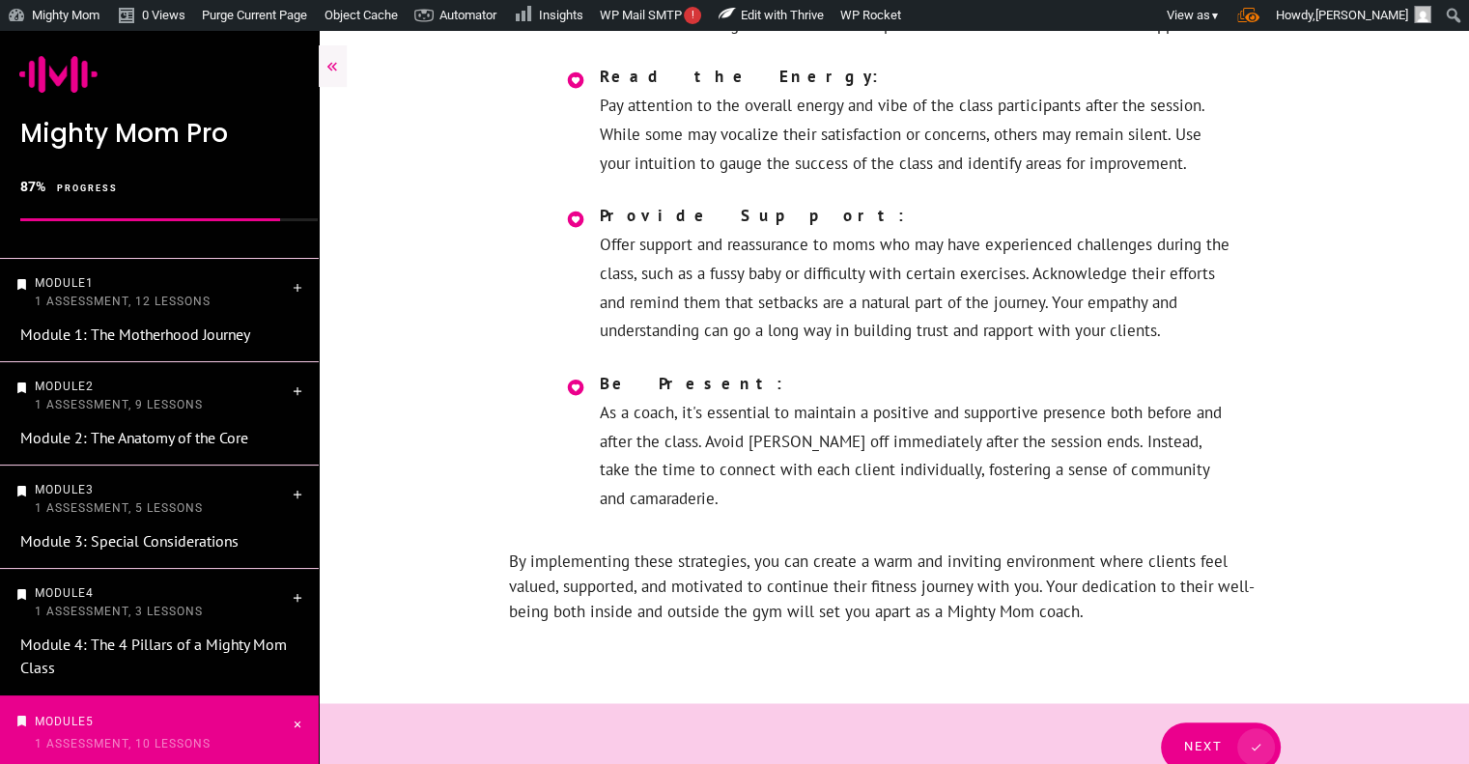
click at [1228, 728] on span at bounding box center [1249, 747] width 52 height 38
